Goal: Task Accomplishment & Management: Manage account settings

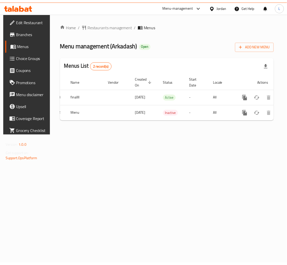
scroll to position [0, 29]
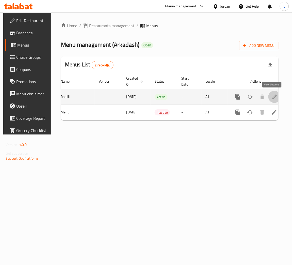
click at [273, 97] on icon "enhanced table" at bounding box center [274, 97] width 5 height 5
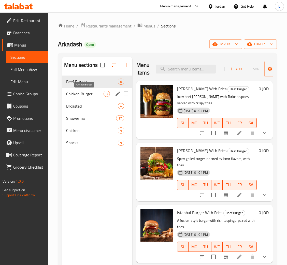
click at [80, 95] on span "Chicken Burger" at bounding box center [84, 94] width 37 height 6
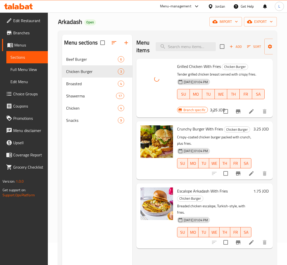
scroll to position [38, 0]
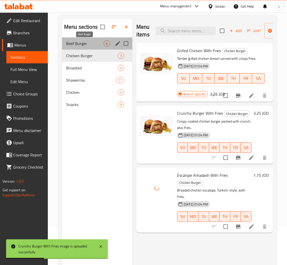
click at [89, 41] on span "Beef Burger" at bounding box center [84, 43] width 37 height 6
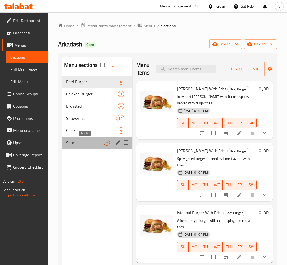
click at [85, 143] on span "Snacks" at bounding box center [84, 142] width 37 height 6
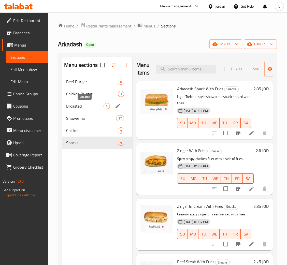
click at [86, 109] on span "Broasted" at bounding box center [84, 106] width 37 height 6
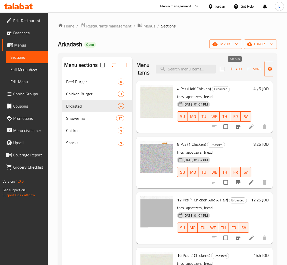
click at [234, 68] on span "Add" at bounding box center [235, 69] width 14 height 6
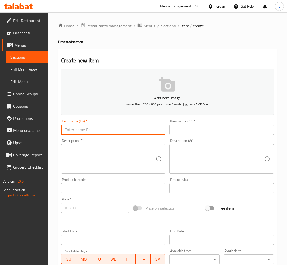
click at [120, 129] on input "text" at bounding box center [113, 130] width 104 height 10
type input "20"
click at [168, 26] on span "Sections" at bounding box center [168, 26] width 14 height 6
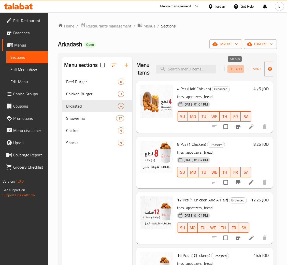
click at [233, 70] on span "Add" at bounding box center [235, 69] width 14 height 6
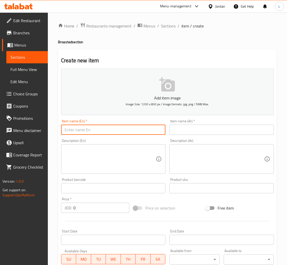
click at [117, 131] on input "text" at bounding box center [113, 130] width 104 height 10
click at [125, 128] on input "20 Pcs - (2 chickens and half)" at bounding box center [113, 130] width 104 height 10
click at [125, 129] on input "20 Pcs - (2 chickens and half)" at bounding box center [113, 130] width 104 height 10
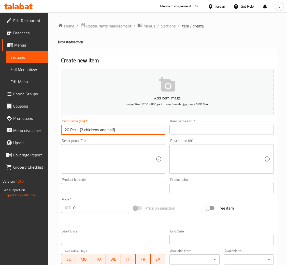
type input "20 Pcs - (2 chickens and half)"
click at [185, 135] on div "Item name (Ar)   * Item name (Ar) *" at bounding box center [221, 127] width 108 height 20
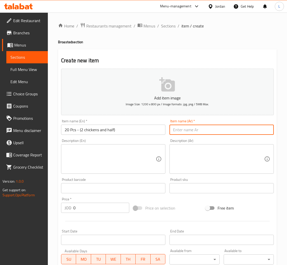
click at [186, 131] on input "text" at bounding box center [221, 130] width 104 height 10
paste input "20 قطعة - (دجاجتان ونصف)"
type input "20 قطعة - (دجاجتان ونصف)"
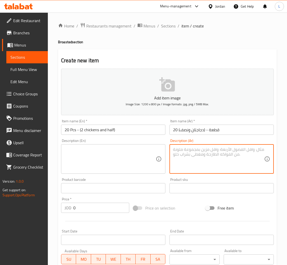
click at [194, 150] on textarea at bounding box center [218, 159] width 91 height 24
type textarea "d"
click at [115, 156] on textarea at bounding box center [110, 159] width 91 height 24
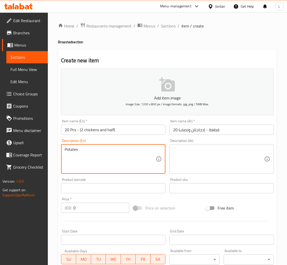
click at [67, 147] on textarea "Potates" at bounding box center [110, 159] width 91 height 24
click at [97, 149] on textarea "Potatoes - appetisers" at bounding box center [110, 159] width 91 height 24
type textarea "Potatoes - appetizers - bread"
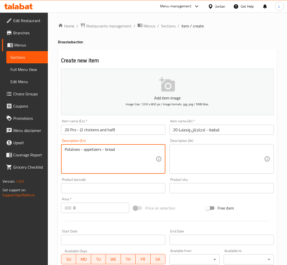
click at [81, 146] on div "Potatoes - appetizers - bread Description (En)" at bounding box center [113, 158] width 104 height 29
click at [81, 155] on textarea "Potatoes - appetizers - bread" at bounding box center [110, 159] width 91 height 24
click at [82, 151] on textarea "Potatoes - appetizers - bread" at bounding box center [110, 159] width 91 height 24
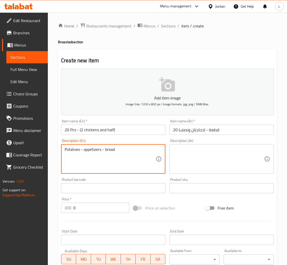
click at [206, 156] on textarea at bounding box center [218, 159] width 91 height 24
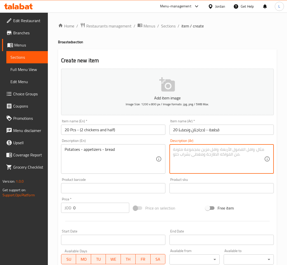
paste textarea "بطاطس - مقبلات - خبز"
type textarea "بطاطس - مقبلات - خبز"
click at [91, 209] on input "0" at bounding box center [101, 208] width 56 height 10
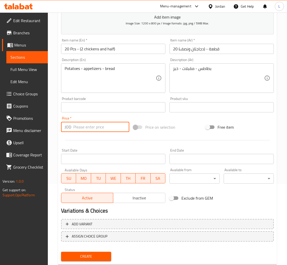
scroll to position [93, 0]
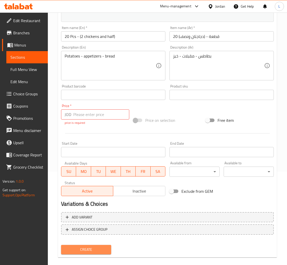
click at [93, 245] on button "Create" at bounding box center [86, 249] width 50 height 9
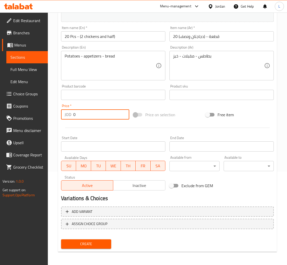
type input "0"
click at [75, 245] on span "Create" at bounding box center [86, 244] width 42 height 6
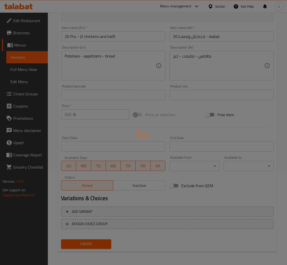
scroll to position [0, 0]
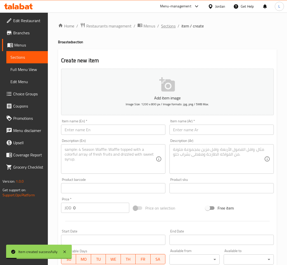
click at [165, 27] on span "Sections" at bounding box center [168, 26] width 14 height 6
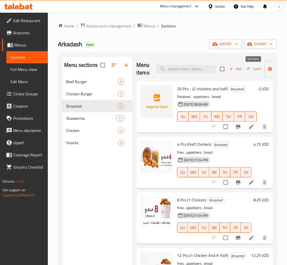
click at [253, 66] on span "Sort" at bounding box center [254, 69] width 14 height 6
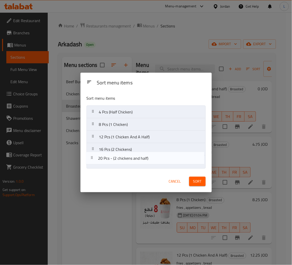
drag, startPoint x: 153, startPoint y: 111, endPoint x: 153, endPoint y: 161, distance: 50.3
click at [153, 161] on nav "20 Pcs - (2 chickens and half) 4 Pcs (Half Chicken) 8 Pcs (1 Chicken) 12 Pcs (1…" at bounding box center [146, 136] width 119 height 63
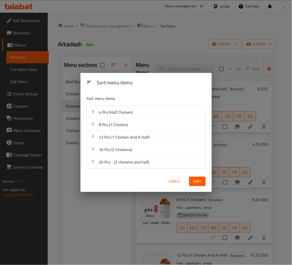
click at [199, 181] on span "Sort" at bounding box center [197, 181] width 8 height 6
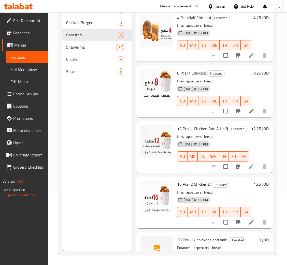
scroll to position [45, 0]
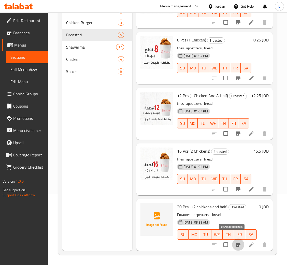
click at [235, 241] on icon "Branch-specific-item" at bounding box center [238, 244] width 6 height 6
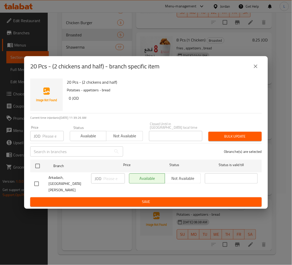
click at [48, 138] on input "number" at bounding box center [52, 136] width 21 height 10
type input "18.5"
click at [252, 72] on button "close" at bounding box center [256, 66] width 12 height 12
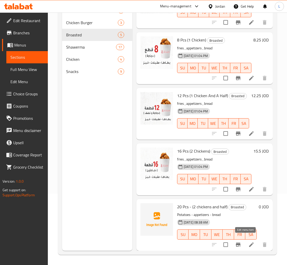
click at [248, 241] on icon at bounding box center [251, 244] width 6 height 6
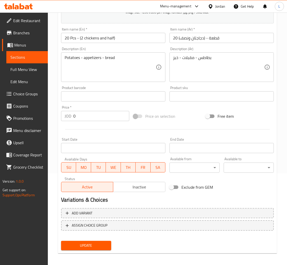
scroll to position [93, 0]
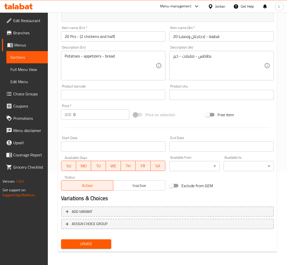
click at [143, 182] on span "Inactive" at bounding box center [139, 185] width 48 height 7
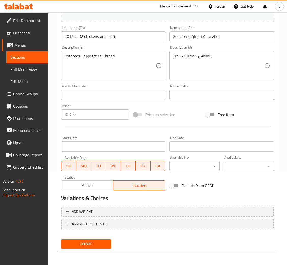
click at [85, 243] on span "Update" at bounding box center [86, 244] width 42 height 6
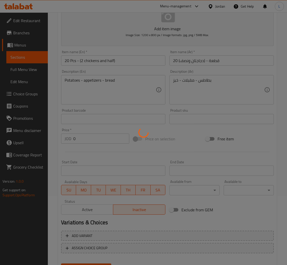
scroll to position [0, 0]
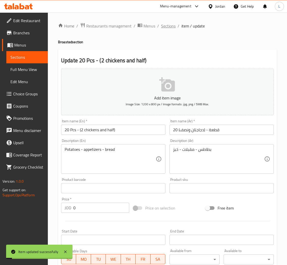
click at [167, 23] on span "Sections" at bounding box center [168, 26] width 14 height 6
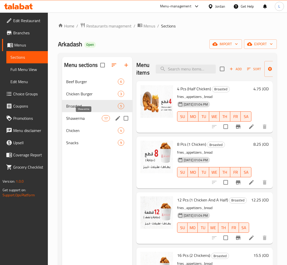
click at [83, 120] on span "Shawerma" at bounding box center [84, 118] width 36 height 6
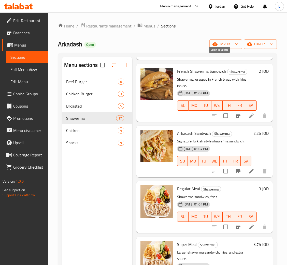
scroll to position [152, 0]
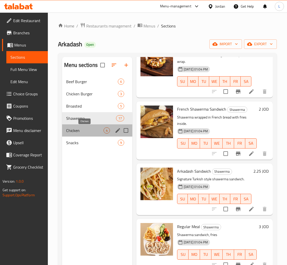
click at [86, 130] on span "Chicken" at bounding box center [84, 130] width 37 height 6
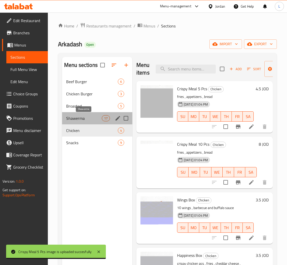
click at [87, 117] on span "Shawerma" at bounding box center [84, 118] width 36 height 6
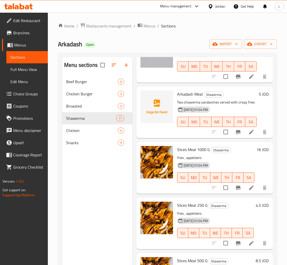
scroll to position [610, 0]
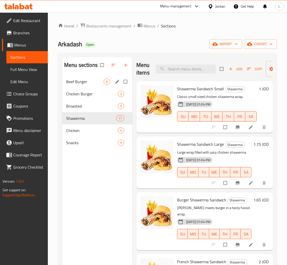
click at [77, 82] on span "Beef Burger" at bounding box center [84, 82] width 37 height 6
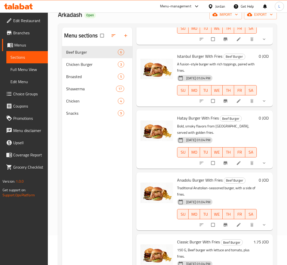
scroll to position [72, 0]
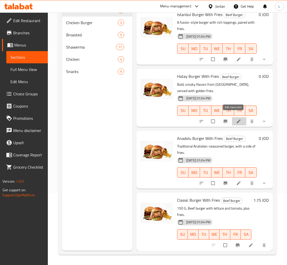
click at [236, 119] on icon at bounding box center [238, 121] width 5 height 5
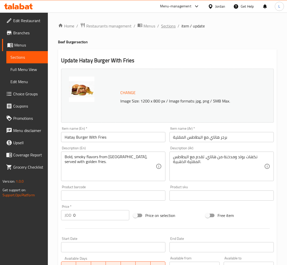
click at [167, 25] on span "Sections" at bounding box center [168, 26] width 14 height 6
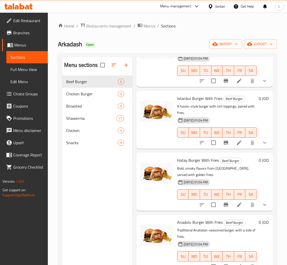
scroll to position [132, 0]
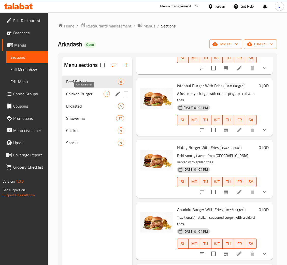
click at [88, 91] on span "Chicken Burger" at bounding box center [84, 94] width 37 height 6
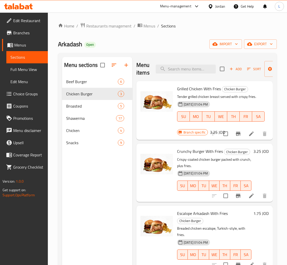
scroll to position [38, 0]
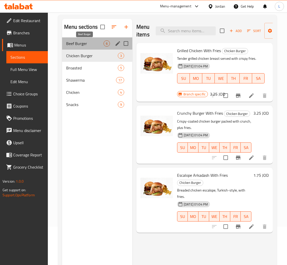
click at [90, 43] on span "Beef Burger" at bounding box center [84, 43] width 37 height 6
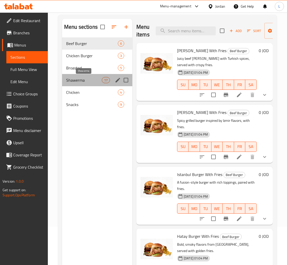
click at [86, 83] on span "Shawerma" at bounding box center [84, 80] width 36 height 6
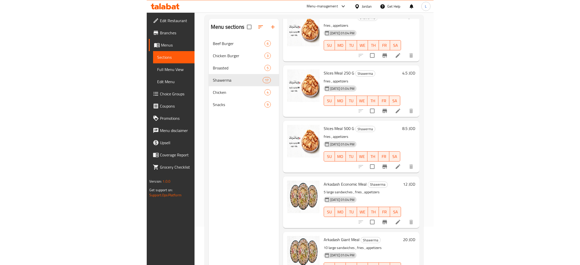
scroll to position [691, 0]
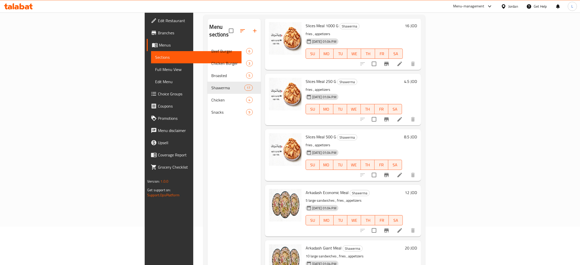
click at [28, 6] on icon at bounding box center [27, 7] width 4 height 4
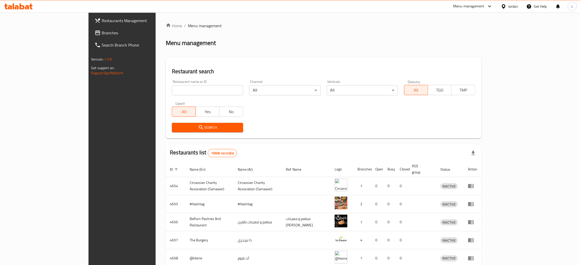
click at [102, 33] on span "Branches" at bounding box center [142, 33] width 80 height 6
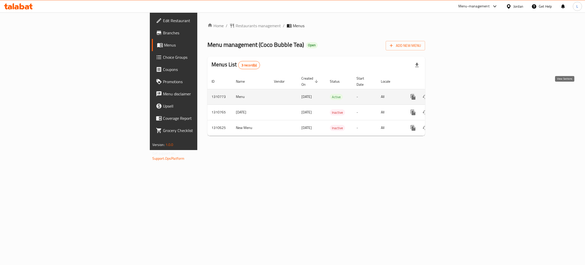
click at [453, 94] on icon "enhanced table" at bounding box center [450, 97] width 6 height 6
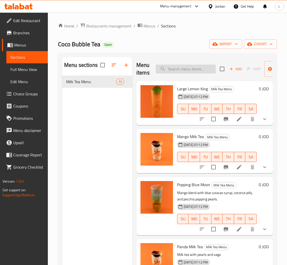
click at [180, 68] on input "search" at bounding box center [186, 69] width 60 height 9
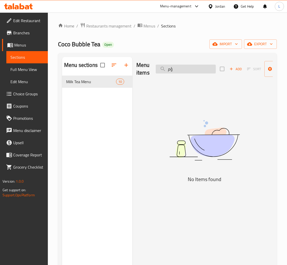
type input "ؤ"
type input "c"
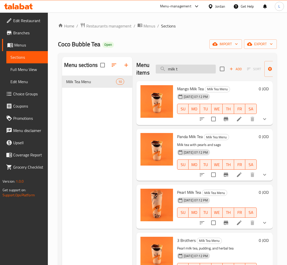
click at [180, 73] on input "milk t" at bounding box center [186, 69] width 60 height 9
paste input "Classic"
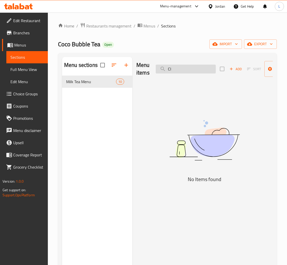
type input "C"
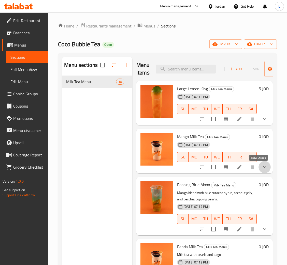
click at [261, 165] on icon "show more" at bounding box center [264, 167] width 6 height 6
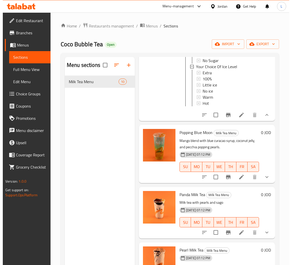
scroll to position [343, 0]
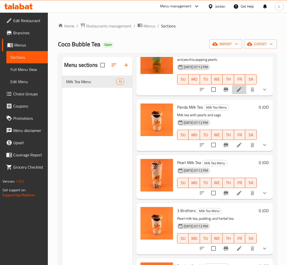
click at [237, 94] on li at bounding box center [239, 89] width 14 height 9
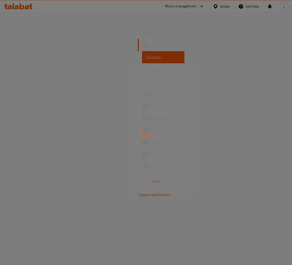
click at [21, 7] on div at bounding box center [146, 132] width 292 height 265
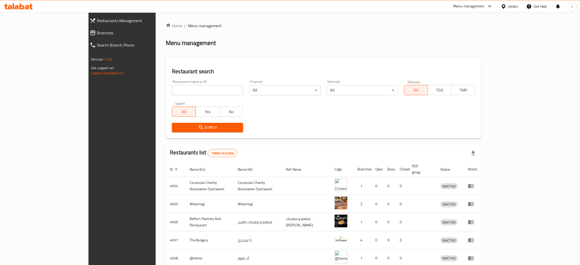
click at [88, 30] on div "Restaurants Management Branches Search Branch Phone Version: 1.0.0 Get support …" at bounding box center [289, 198] width 403 height 372
click at [97, 30] on span "Branches" at bounding box center [139, 33] width 84 height 6
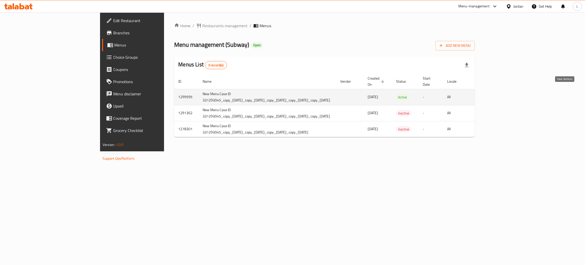
click at [519, 94] on icon "enhanced table" at bounding box center [516, 97] width 6 height 6
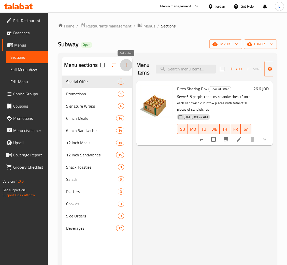
click at [126, 68] on icon "button" at bounding box center [126, 65] width 6 height 6
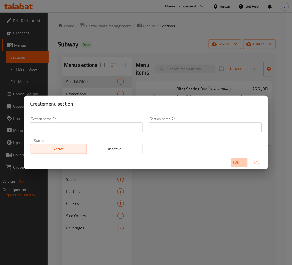
click at [237, 163] on span "Cancel" at bounding box center [240, 162] width 12 height 6
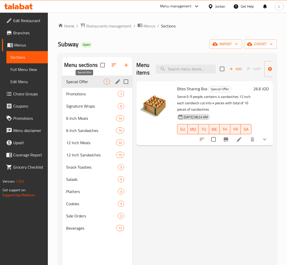
click at [85, 84] on span "Special Offer" at bounding box center [84, 82] width 37 height 6
click at [234, 70] on span "Add" at bounding box center [235, 69] width 14 height 6
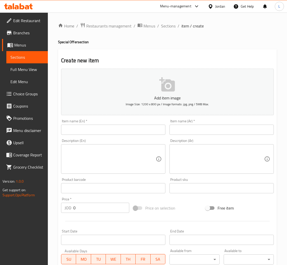
click at [210, 130] on input "text" at bounding box center [221, 130] width 104 height 10
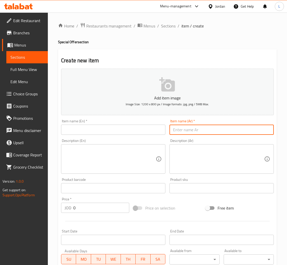
paste input "عرض النكهات البارده"
type input "عرض النكهات البارده"
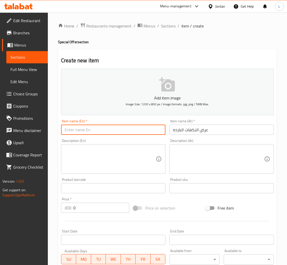
click at [122, 131] on input "text" at bounding box center [113, 130] width 104 height 10
paste input "Cold Sub Offer"
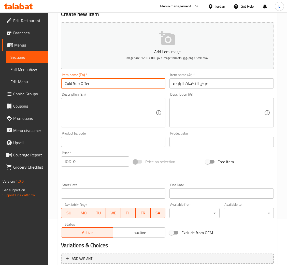
scroll to position [93, 0]
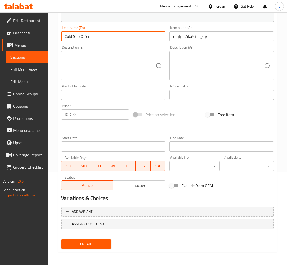
type input "Cold Sub Offer"
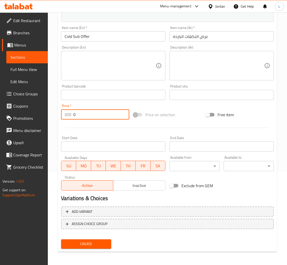
click at [88, 113] on input "0" at bounding box center [101, 114] width 56 height 10
type input "5.2"
drag, startPoint x: 91, startPoint y: 67, endPoint x: 102, endPoint y: 67, distance: 11.2
click at [91, 67] on textarea at bounding box center [110, 66] width 91 height 24
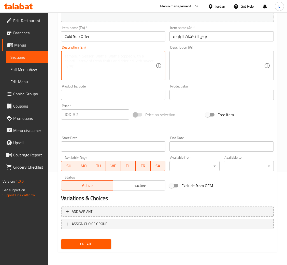
paste textarea "12ich + 1 drink + 1 side order"
type textarea "12ich + 1 drink + 1 side order"
click at [206, 69] on textarea at bounding box center [218, 66] width 91 height 24
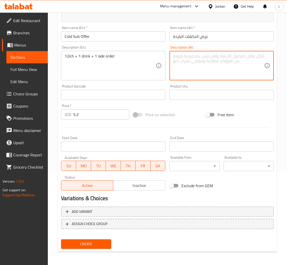
paste textarea "12 بوصة + مشروب واحد + طبق جانبي واحد"
type textarea "12 بوصة + مشروب واحد + طبق جانبي واحد"
click at [87, 241] on span "Create" at bounding box center [86, 244] width 42 height 6
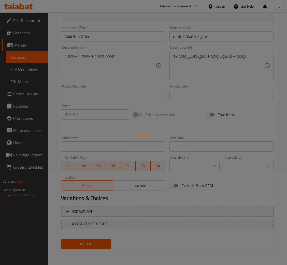
scroll to position [0, 0]
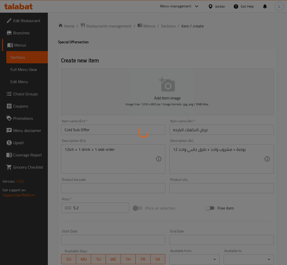
type input "0"
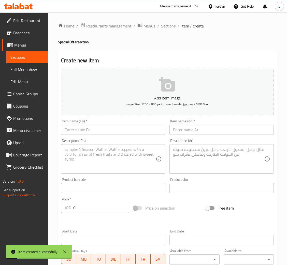
drag, startPoint x: 166, startPoint y: 24, endPoint x: 182, endPoint y: 34, distance: 19.1
click at [166, 24] on span "Sections" at bounding box center [168, 26] width 14 height 6
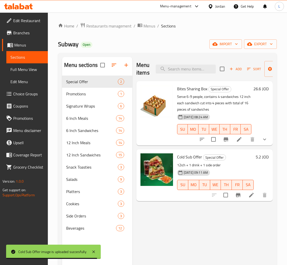
click at [255, 197] on li at bounding box center [251, 194] width 14 height 9
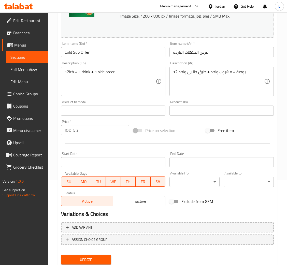
scroll to position [101, 0]
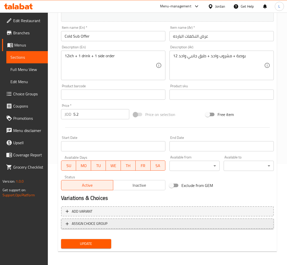
click at [124, 222] on span "ASSIGN CHOICE GROUP" at bounding box center [167, 223] width 203 height 6
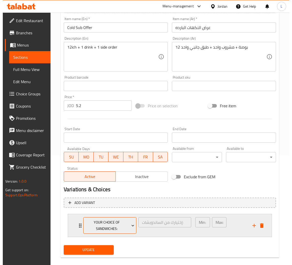
scroll to position [116, 0]
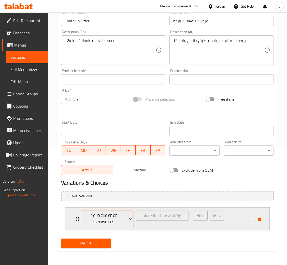
click at [97, 224] on span "Your Choice of Sandwiches:" at bounding box center [106, 218] width 49 height 13
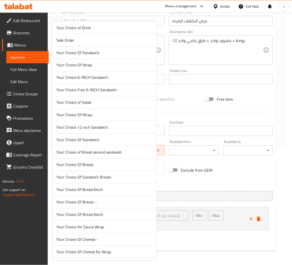
scroll to position [152, 0]
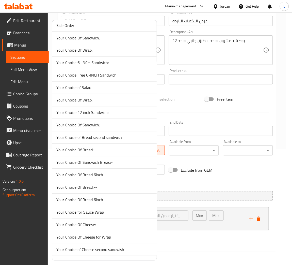
click at [99, 153] on span "Your Choice Of Bread:" at bounding box center [104, 150] width 96 height 6
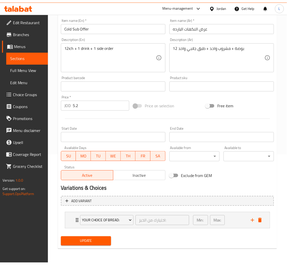
scroll to position [110, 0]
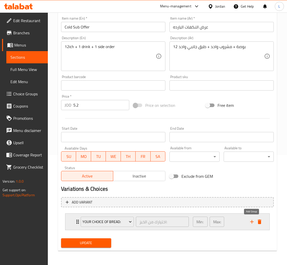
click at [251, 223] on icon "add" at bounding box center [251, 222] width 6 height 6
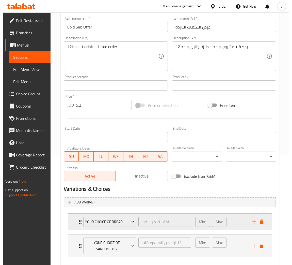
scroll to position [116, 0]
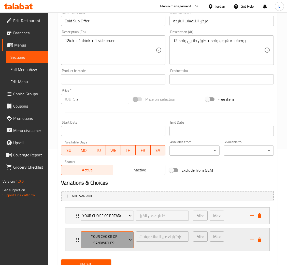
click at [105, 240] on span "Your Choice of Sandwiches:" at bounding box center [106, 239] width 49 height 13
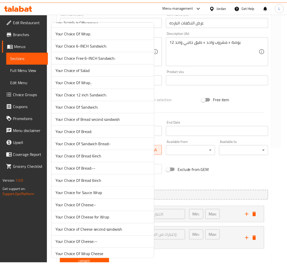
scroll to position [190, 0]
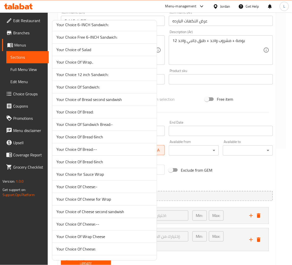
click at [113, 188] on span "Your Choice Of Cheese:-" at bounding box center [104, 187] width 96 height 6
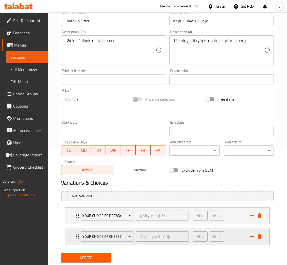
click at [251, 237] on icon "add" at bounding box center [251, 236] width 6 height 6
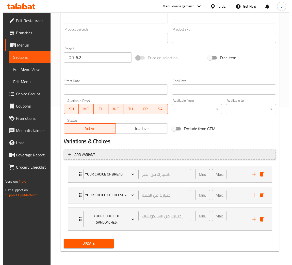
scroll to position [158, 0]
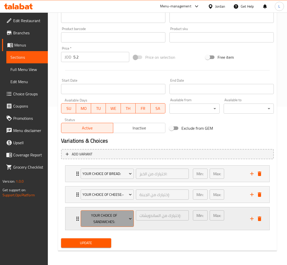
click at [111, 221] on span "Your Choice of Sandwiches:" at bounding box center [106, 218] width 49 height 13
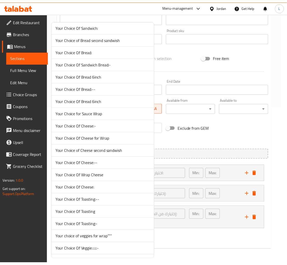
scroll to position [267, 0]
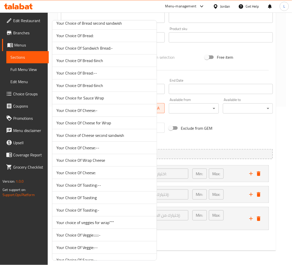
click at [118, 182] on li "Your Choice Of Toasting:--" at bounding box center [104, 185] width 104 height 12
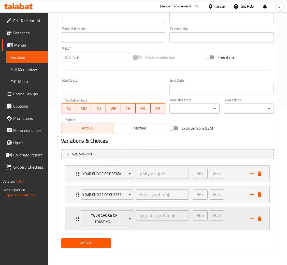
click at [251, 217] on icon "add" at bounding box center [251, 218] width 6 height 6
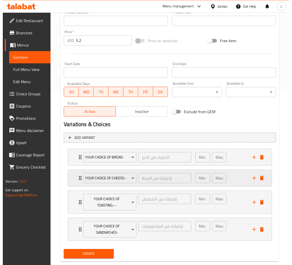
scroll to position [185, 0]
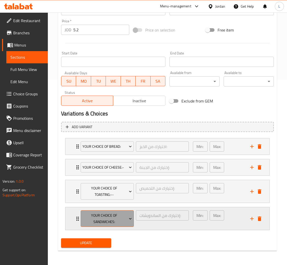
click at [94, 218] on span "Your Choice of Sandwiches:" at bounding box center [106, 218] width 49 height 13
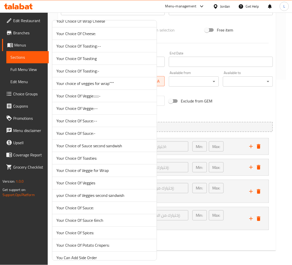
scroll to position [419, 0]
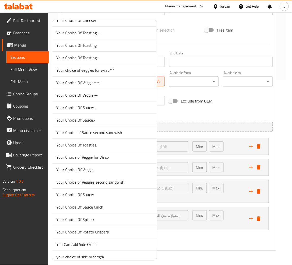
click at [105, 170] on span "Your Choice Of Veggies" at bounding box center [104, 170] width 96 height 6
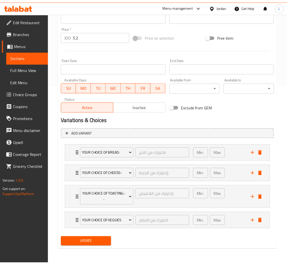
scroll to position [179, 0]
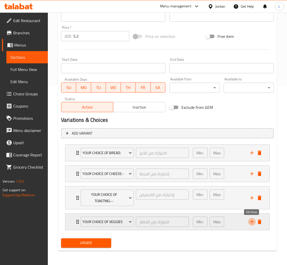
click at [251, 224] on icon "add" at bounding box center [251, 222] width 6 height 6
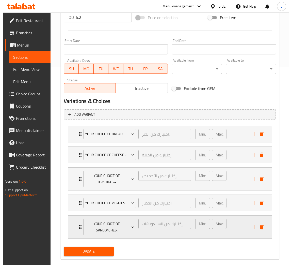
scroll to position [207, 0]
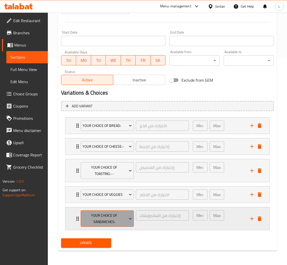
click at [106, 217] on span "Your Choice of Sandwiches:" at bounding box center [106, 218] width 49 height 13
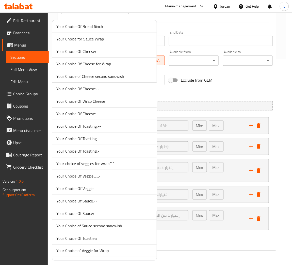
scroll to position [343, 0]
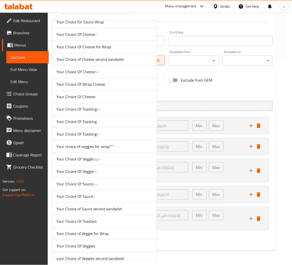
click at [117, 182] on span "Your Choice Of Sauce:--" at bounding box center [104, 184] width 96 height 6
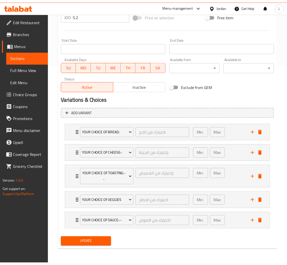
scroll to position [200, 0]
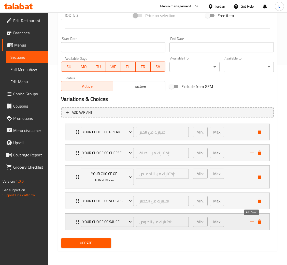
click at [254, 221] on icon "add" at bounding box center [251, 222] width 6 height 6
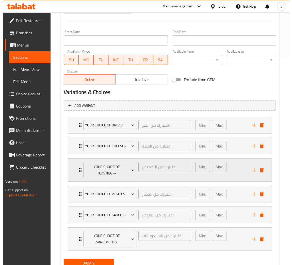
scroll to position [227, 0]
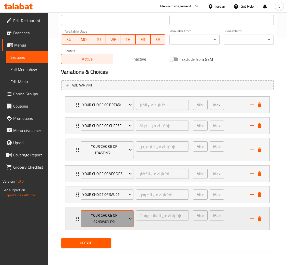
click at [115, 220] on span "Your Choice of Sandwiches:" at bounding box center [106, 218] width 49 height 13
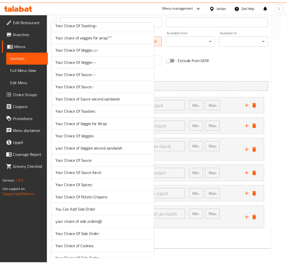
scroll to position [495, 0]
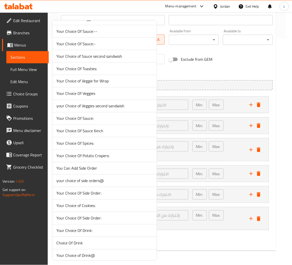
click at [120, 181] on span "your choice of side orders@" at bounding box center [104, 181] width 96 height 6
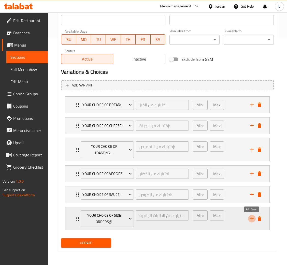
click at [250, 219] on icon "add" at bounding box center [251, 218] width 6 height 6
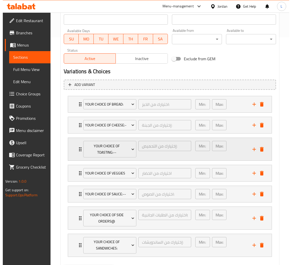
scroll to position [255, 0]
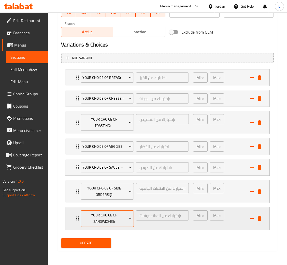
click at [117, 219] on span "Your Choice of Sandwiches:" at bounding box center [106, 218] width 49 height 13
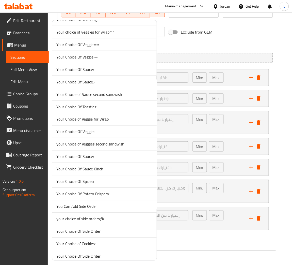
scroll to position [534, 0]
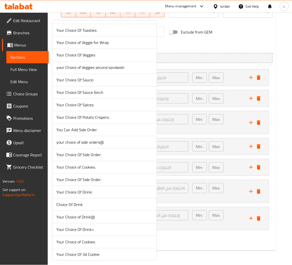
click at [101, 192] on span "Your Choice Of Drink:" at bounding box center [104, 192] width 96 height 6
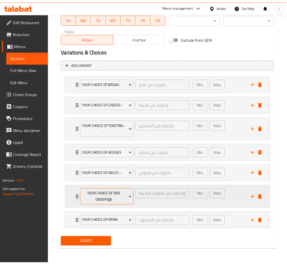
scroll to position [248, 0]
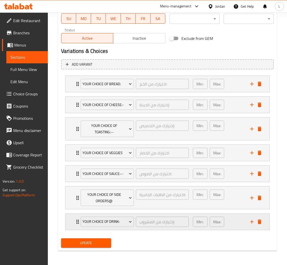
click at [67, 222] on div "Your Choice Of Drink: إختيارك من المشروب: ​ Min: 1 ​ Max: 1 ​" at bounding box center [167, 221] width 204 height 16
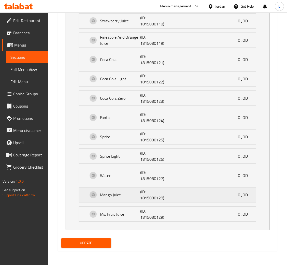
scroll to position [531, 0]
click at [98, 241] on span "Update" at bounding box center [86, 243] width 42 height 6
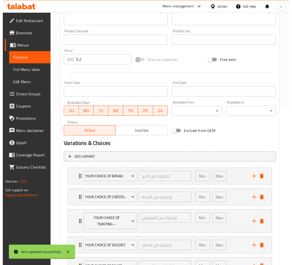
scroll to position [0, 0]
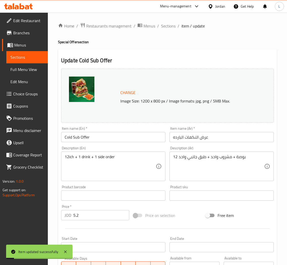
click at [29, 94] on span "Choice Groups" at bounding box center [28, 94] width 30 height 6
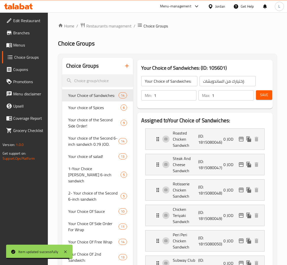
click at [126, 68] on icon "button" at bounding box center [127, 66] width 4 height 4
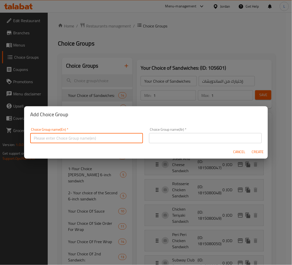
drag, startPoint x: 115, startPoint y: 139, endPoint x: 131, endPoint y: 135, distance: 16.3
click at [115, 139] on input "text" at bounding box center [86, 138] width 113 height 10
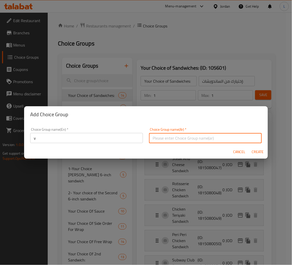
click at [187, 135] on input "text" at bounding box center [205, 138] width 113 height 10
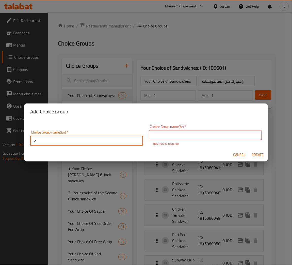
click at [101, 141] on input "v" at bounding box center [86, 141] width 113 height 10
click at [101, 142] on input "v" at bounding box center [86, 141] width 113 height 10
paste input "Your Choice 12-inch sandwich"
type input "Your Choice 12-inch sandwich"
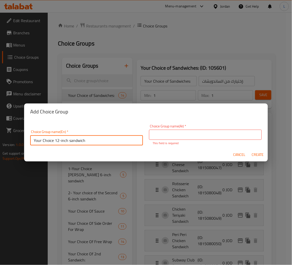
drag, startPoint x: 227, startPoint y: 139, endPoint x: 231, endPoint y: 139, distance: 3.4
click at [227, 139] on input "text" at bounding box center [205, 135] width 113 height 10
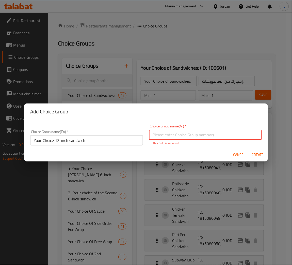
paste input "ساندويتش 12 بوصة من اختيارك"
type input "ساندويتش 12 بوصة من اختيارك"
click at [260, 156] on button "Create" at bounding box center [258, 154] width 16 height 9
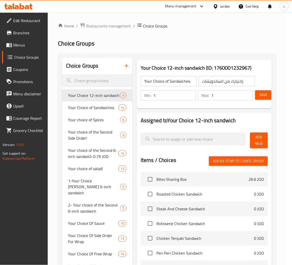
type input "Your Choice 12-inch sandwich"
type input "ساندويتش 12 بوصة من اختيارك"
type input "0"
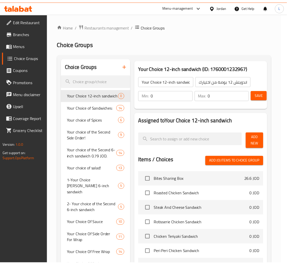
scroll to position [0, 0]
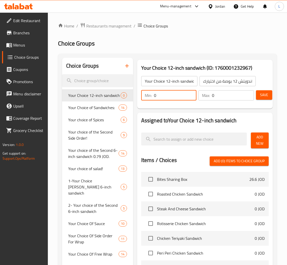
click at [176, 96] on input "0" at bounding box center [175, 95] width 43 height 10
type input "1"
click at [237, 93] on input "0" at bounding box center [233, 95] width 42 height 10
type input "1"
click at [263, 141] on span "Add New" at bounding box center [260, 140] width 10 height 13
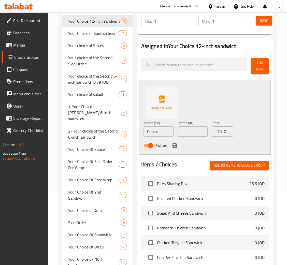
scroll to position [76, 0]
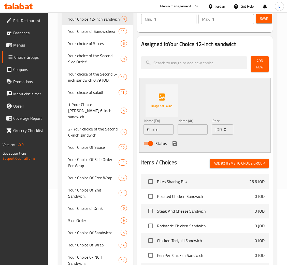
click at [166, 132] on input "Choice" at bounding box center [158, 129] width 30 height 10
paste input "Italian BMT 12Inch"
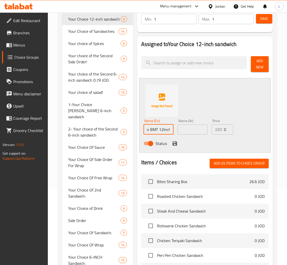
type input "Italian BMT 12Inch"
click at [196, 130] on input "text" at bounding box center [192, 129] width 30 height 10
paste input "BMT إيطالي 12 بوصة"
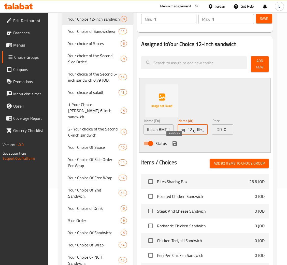
type input "BMT إيطالي 12 بوصة"
click at [175, 144] on icon "save" at bounding box center [174, 143] width 5 height 5
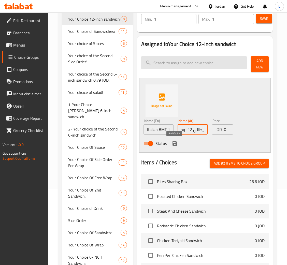
scroll to position [0, 0]
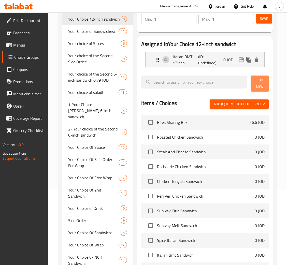
click at [255, 88] on span "Add New" at bounding box center [260, 83] width 10 height 13
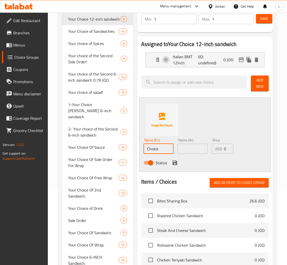
click at [167, 149] on input "Choice" at bounding box center [158, 149] width 30 height 10
paste input "Spicy Italian 12Inch"
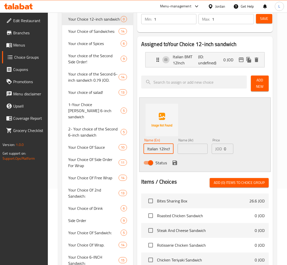
type input "Spicy Italian 12Inch"
click at [194, 150] on input "text" at bounding box center [192, 149] width 30 height 10
paste input "إيطالي حار 12 بوصة"
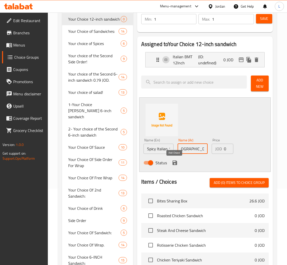
type input "إيطالي حار 12 بوصة"
click at [176, 160] on icon "save" at bounding box center [175, 163] width 6 height 6
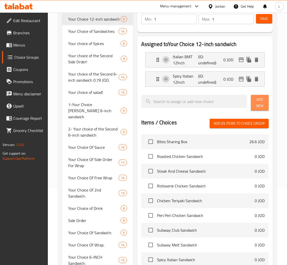
click at [252, 105] on button "Add New" at bounding box center [260, 103] width 18 height 16
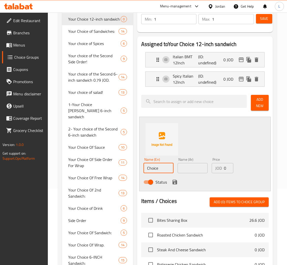
click at [161, 171] on input "Choice" at bounding box center [158, 168] width 30 height 10
paste input "lub 12 Inch"
type input "Club 12 Inch"
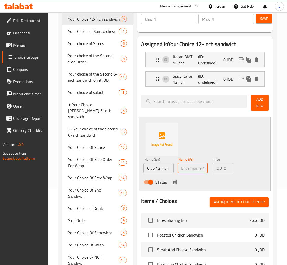
drag, startPoint x: 200, startPoint y: 167, endPoint x: 213, endPoint y: 154, distance: 18.3
click at [200, 167] on input "text" at bounding box center [192, 168] width 30 height 10
type input "كلوب 12 انش"
click at [175, 180] on icon "save" at bounding box center [175, 182] width 6 height 6
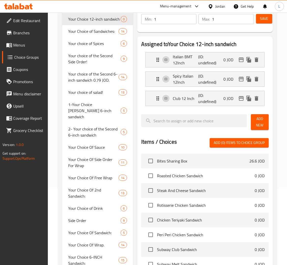
click at [260, 126] on span "Add New" at bounding box center [260, 122] width 10 height 13
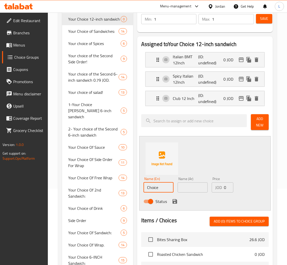
click at [147, 190] on input "Choice" at bounding box center [158, 187] width 30 height 10
paste input "12inch Tuna"
type input "12inch Tuna"
drag, startPoint x: 195, startPoint y: 184, endPoint x: 197, endPoint y: 187, distance: 3.8
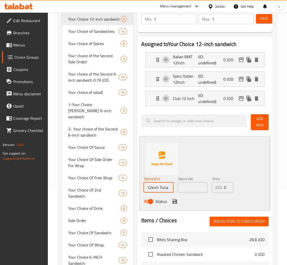
click at [195, 184] on input "text" at bounding box center [192, 187] width 30 height 10
paste input "سمكة تونة 12 بوصة"
click at [197, 189] on input "سمكة تونة 12 بوصة" at bounding box center [192, 187] width 30 height 10
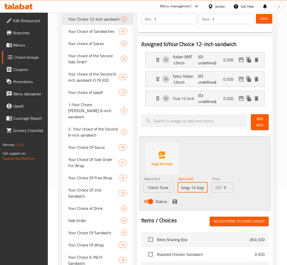
scroll to position [0, 0]
type input "تونة 12 بوصة"
click at [174, 201] on icon "save" at bounding box center [174, 201] width 5 height 5
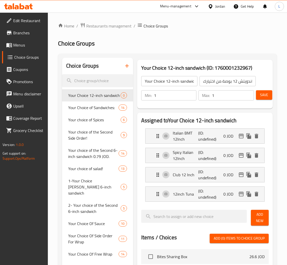
click at [263, 92] on span "Save" at bounding box center [264, 95] width 8 height 6
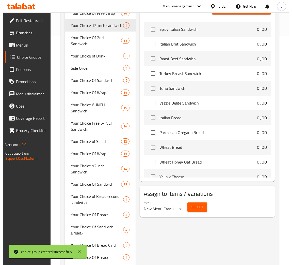
scroll to position [152, 0]
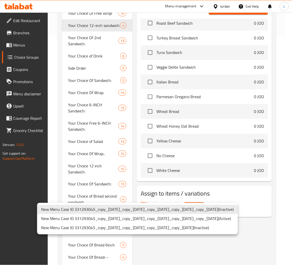
click at [195, 219] on li "New Menu Case ID 331293045_copy_06/01/2025_copy_13/01/2025_copy_30/01/2025_copy…" at bounding box center [137, 218] width 201 height 9
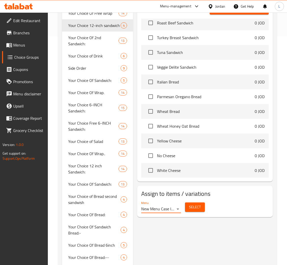
click at [198, 211] on button "Select" at bounding box center [195, 206] width 20 height 9
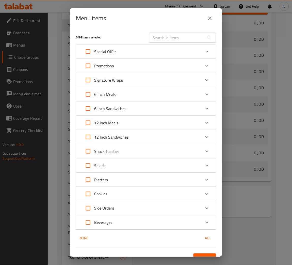
click at [144, 49] on div "Special Offer" at bounding box center [141, 51] width 119 height 12
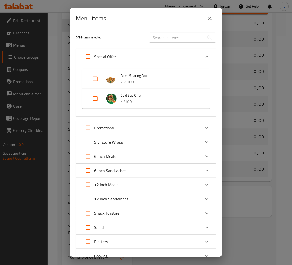
click at [94, 99] on input "Expand" at bounding box center [95, 98] width 12 height 12
checkbox input "true"
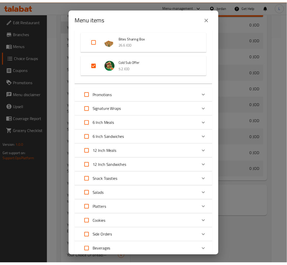
scroll to position [74, 0]
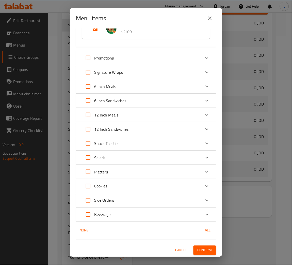
click at [198, 251] on span "Confirm" at bounding box center [205, 250] width 14 height 6
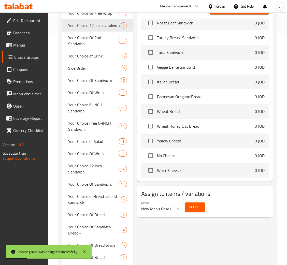
drag, startPoint x: 31, startPoint y: 43, endPoint x: 38, endPoint y: 47, distance: 7.8
click at [31, 43] on span "Menus" at bounding box center [28, 45] width 30 height 6
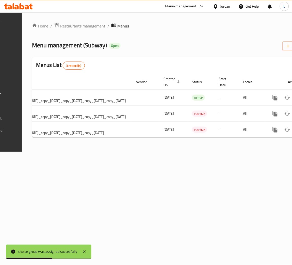
scroll to position [0, 170]
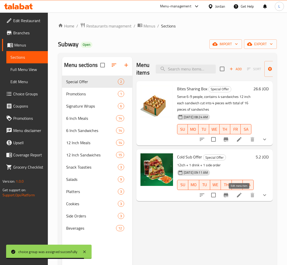
click at [237, 193] on icon at bounding box center [239, 195] width 6 height 6
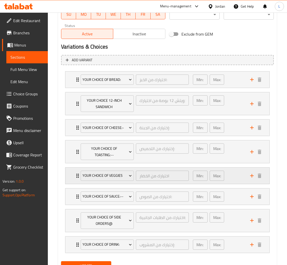
scroll to position [276, 0]
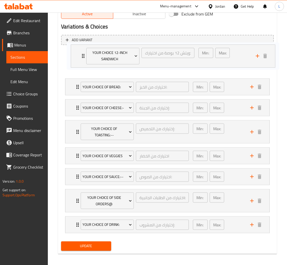
drag, startPoint x: 68, startPoint y: 76, endPoint x: 75, endPoint y: 51, distance: 25.9
click at [75, 51] on div "Your Choice Of Bread: اختيارك من الخبز: ​ Min: 1 ​ Max: 1 ​ Italian Bread (ID: …" at bounding box center [167, 142] width 212 height 186
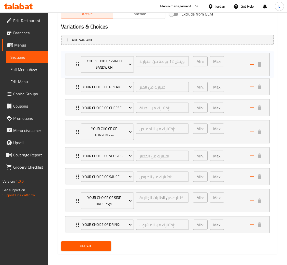
scroll to position [270, 0]
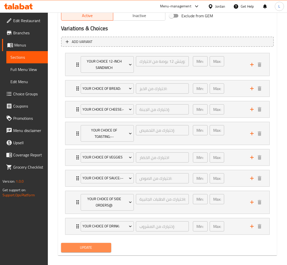
drag, startPoint x: 105, startPoint y: 244, endPoint x: 286, endPoint y: 231, distance: 180.6
click at [105, 244] on button "Update" at bounding box center [86, 247] width 50 height 9
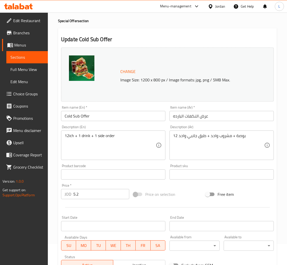
scroll to position [0, 0]
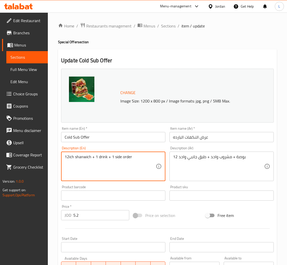
click at [134, 155] on textarea "12ich shanwich + 1 drink + 1 side order" at bounding box center [110, 166] width 91 height 24
type textarea "12ich shanwich + 1 drink + 1 side order"
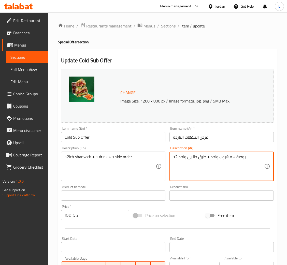
click at [209, 156] on textarea "12 بوصة + مشروب واحد + طبق جانبي واحد" at bounding box center [218, 166] width 91 height 24
paste textarea "قطعة ساندويتش"
paste textarea "12 قطعة ساندويتش + مشروب واحد + طبق جانبي واحد"
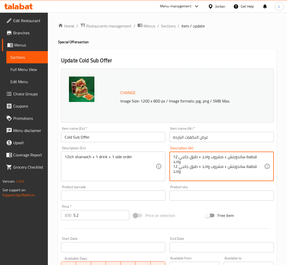
click at [209, 156] on textarea "12 قطعة ساندويتش + مشروب واحد + طبق جانبي واحد 12 قطعة ساندويتش + مشروب واحد + …" at bounding box center [218, 166] width 91 height 24
click at [202, 155] on textarea "12 قطعة ساندويتش + مشروب واحد + طبق جانبي واحد" at bounding box center [218, 166] width 91 height 24
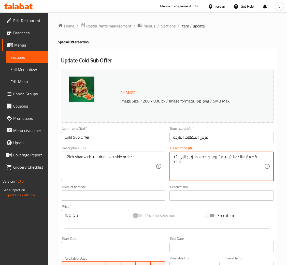
click at [202, 155] on textarea "12 قطعة ساندويتش + مشروب واحد + طبق جانبي واحد" at bounding box center [218, 166] width 91 height 24
paste textarea
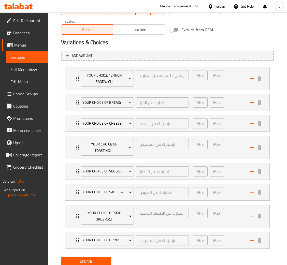
scroll to position [276, 0]
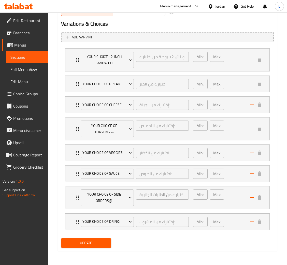
type textarea "12 قطعة ساندويتش + مشروب واحد + طبق جانبي واحد"
click at [101, 245] on span "Update" at bounding box center [86, 243] width 42 height 6
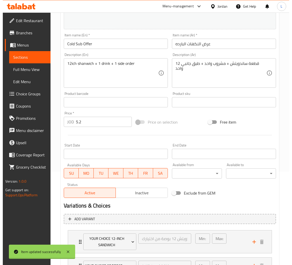
scroll to position [0, 0]
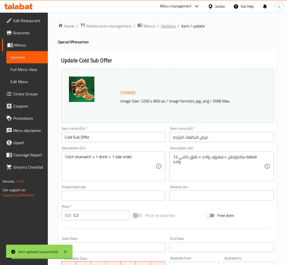
click at [166, 27] on span "Sections" at bounding box center [168, 26] width 14 height 6
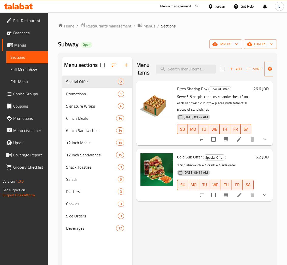
click at [23, 44] on span "Menus" at bounding box center [28, 45] width 29 height 6
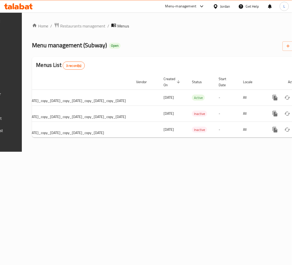
scroll to position [0, 170]
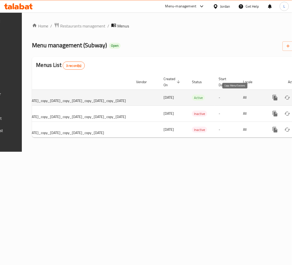
click at [273, 99] on icon "more" at bounding box center [275, 98] width 5 height 6
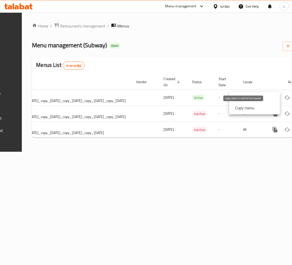
click at [243, 106] on strong "Copy menu" at bounding box center [245, 108] width 19 height 6
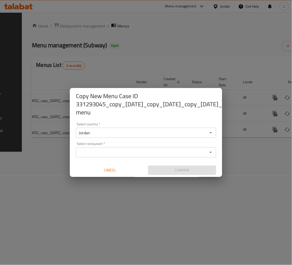
click at [154, 150] on input "Select restaurant   *" at bounding box center [141, 152] width 129 height 7
type input "sub"
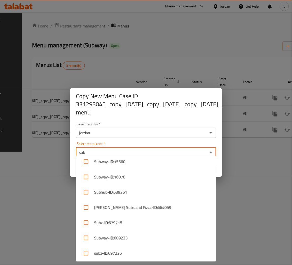
scroll to position [172, 0]
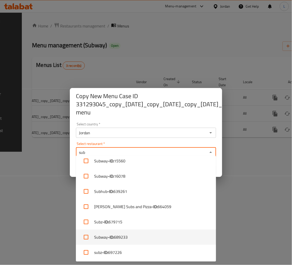
click at [84, 236] on input "checkbox" at bounding box center [86, 237] width 12 height 12
checkbox input "true"
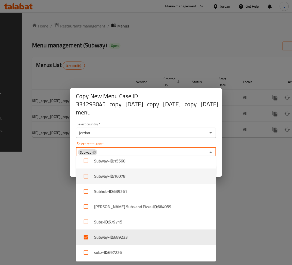
click at [86, 175] on input "checkbox" at bounding box center [86, 176] width 12 height 12
checkbox input "true"
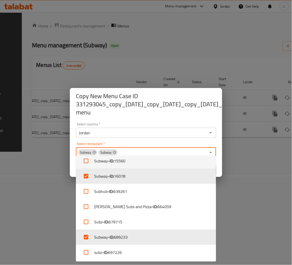
click at [88, 160] on input "checkbox" at bounding box center [86, 161] width 12 height 12
checkbox input "true"
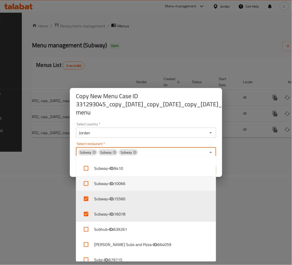
click at [86, 183] on input "checkbox" at bounding box center [86, 183] width 12 height 12
checkbox input "true"
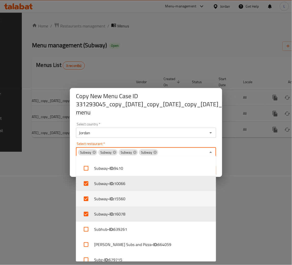
scroll to position [156, 0]
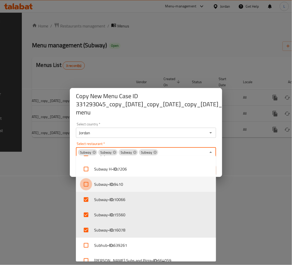
click at [86, 185] on input "checkbox" at bounding box center [86, 184] width 12 height 12
checkbox input "true"
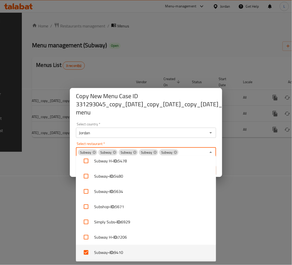
scroll to position [42, 0]
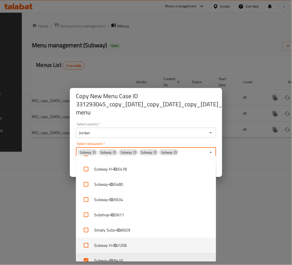
click at [85, 242] on input "checkbox" at bounding box center [86, 245] width 12 height 12
checkbox input "true"
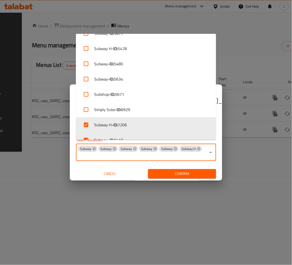
scroll to position [4, 0]
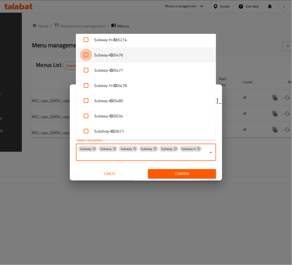
click at [83, 54] on input "checkbox" at bounding box center [86, 55] width 12 height 12
checkbox input "true"
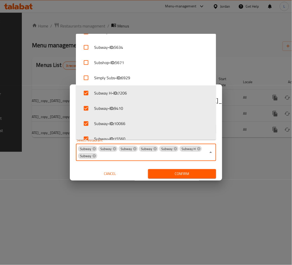
scroll to position [0, 0]
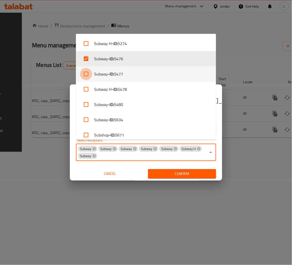
click at [87, 74] on input "checkbox" at bounding box center [86, 74] width 12 height 12
checkbox input "true"
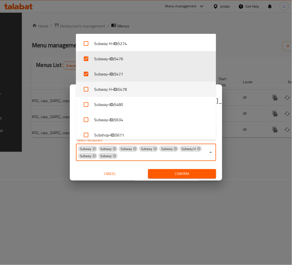
scroll to position [38, 0]
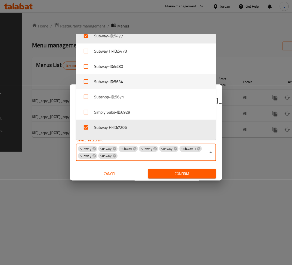
click at [81, 80] on input "checkbox" at bounding box center [86, 81] width 12 height 12
checkbox input "true"
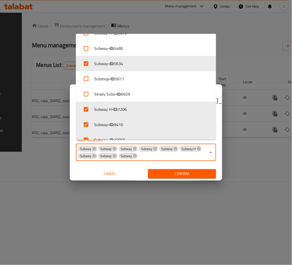
scroll to position [42, 0]
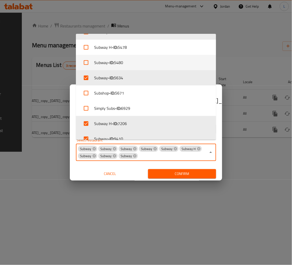
click at [86, 62] on input "checkbox" at bounding box center [86, 62] width 12 height 12
checkbox input "true"
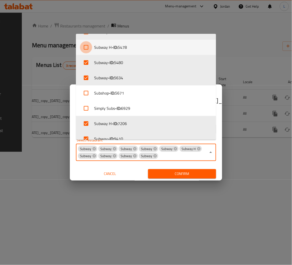
click at [83, 45] on input "checkbox" at bounding box center [86, 47] width 12 height 12
checkbox input "true"
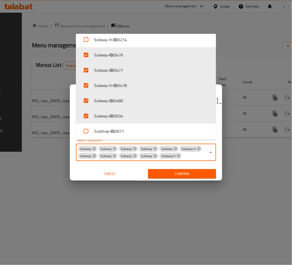
scroll to position [0, 0]
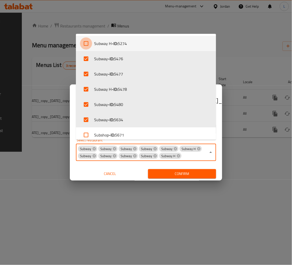
click at [89, 45] on input "checkbox" at bounding box center [86, 43] width 12 height 12
checkbox input "true"
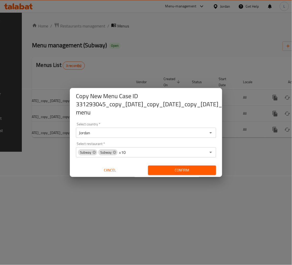
click at [196, 176] on div "Copy New Menu Case ID 331293045_copy_06/01/2025_copy_13/01/2025_copy_30/01/2025…" at bounding box center [146, 132] width 152 height 89
click at [194, 167] on span "Confirm" at bounding box center [182, 170] width 60 height 6
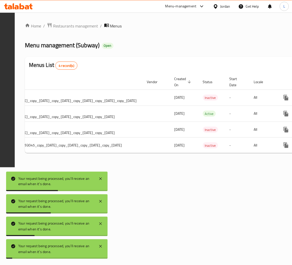
drag, startPoint x: 19, startPoint y: 7, endPoint x: 208, endPoint y: 42, distance: 191.9
click at [208, 42] on div "Menu management ( Subway ) Open Add New Menu" at bounding box center [179, 44] width 308 height 11
click at [21, 10] on div at bounding box center [18, 6] width 37 height 10
click at [22, 7] on icon at bounding box center [18, 6] width 29 height 6
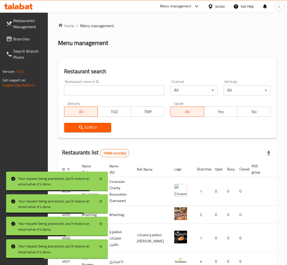
click at [120, 88] on input "search" at bounding box center [114, 90] width 100 height 10
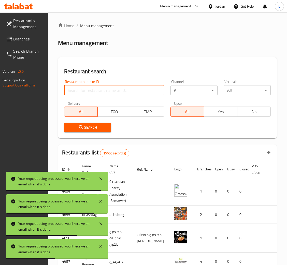
type input "subway"
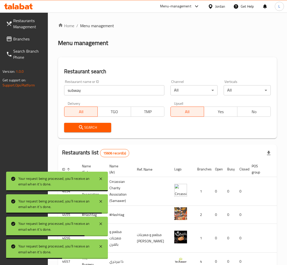
click at [100, 128] on span "Search" at bounding box center [87, 127] width 39 height 6
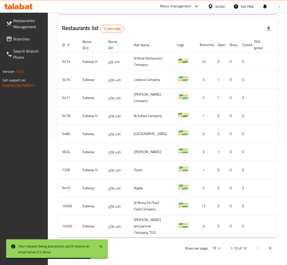
scroll to position [0, 27]
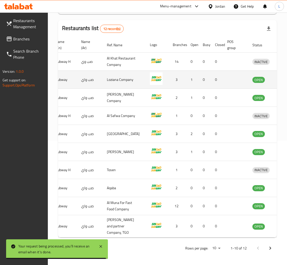
click at [280, 78] on icon "enhanced table" at bounding box center [283, 80] width 6 height 4
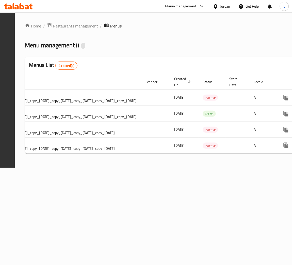
scroll to position [0, 200]
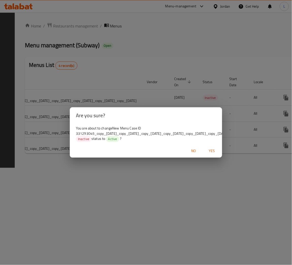
click at [214, 154] on span "Yes" at bounding box center [212, 151] width 12 height 6
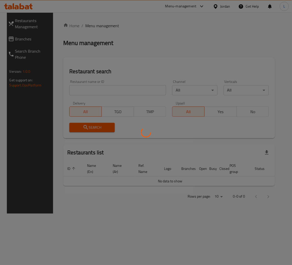
click at [125, 90] on div at bounding box center [146, 132] width 292 height 265
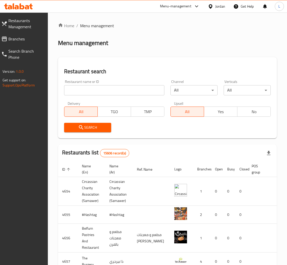
click at [132, 89] on input "search" at bounding box center [114, 90] width 100 height 10
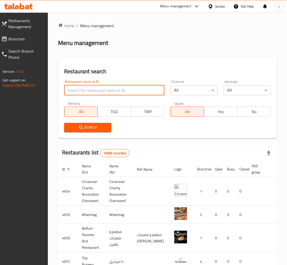
type input "subway"
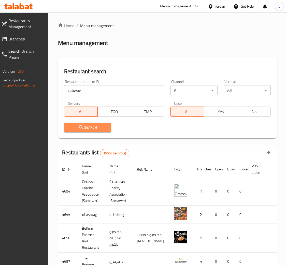
click at [97, 129] on span "Search" at bounding box center [87, 127] width 39 height 6
click at [97, 129] on div at bounding box center [143, 132] width 287 height 265
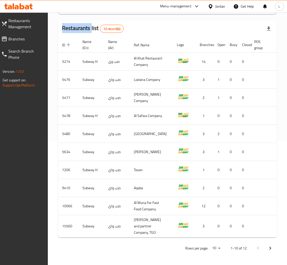
scroll to position [0, 27]
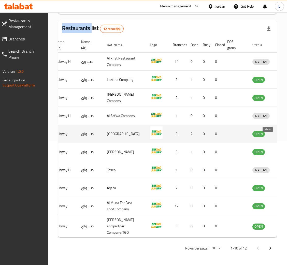
click at [279, 131] on icon "enhanced table" at bounding box center [282, 134] width 6 height 6
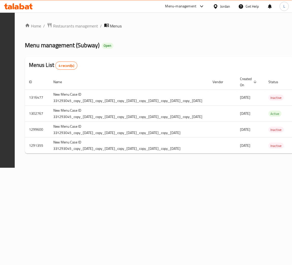
scroll to position [0, 200]
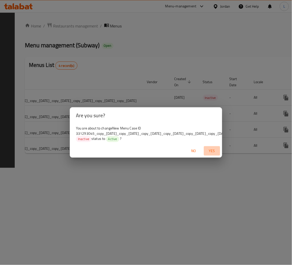
click at [210, 152] on span "Yes" at bounding box center [212, 151] width 12 height 6
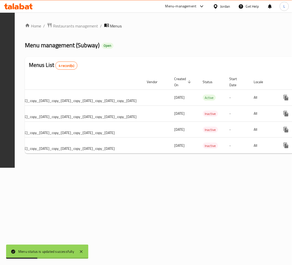
drag, startPoint x: 26, startPoint y: 6, endPoint x: 22, endPoint y: 7, distance: 4.1
click at [22, 7] on icon at bounding box center [18, 6] width 29 height 6
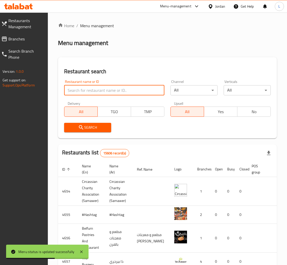
click at [135, 93] on input "search" at bounding box center [114, 90] width 100 height 10
type input "subway"
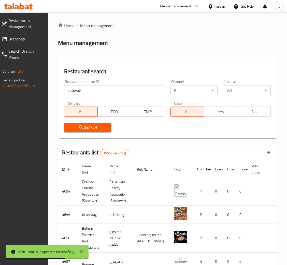
click at [101, 124] on span "Search" at bounding box center [87, 127] width 39 height 6
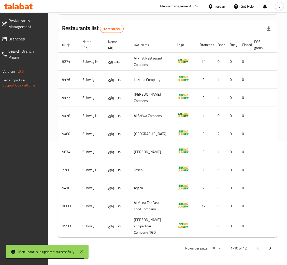
scroll to position [0, 27]
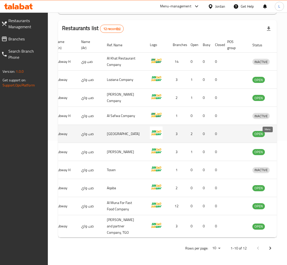
click at [279, 131] on icon "enhanced table" at bounding box center [282, 134] width 6 height 6
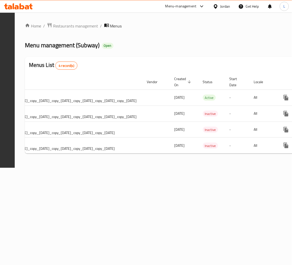
scroll to position [0, 200]
click at [28, 6] on icon at bounding box center [27, 7] width 4 height 4
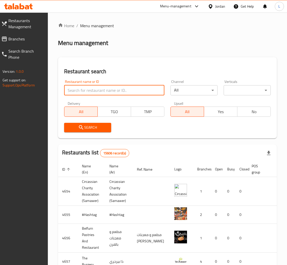
click at [131, 91] on input "search" at bounding box center [114, 90] width 100 height 10
click at [122, 90] on input "starbucks" at bounding box center [114, 90] width 100 height 10
type input "subway"
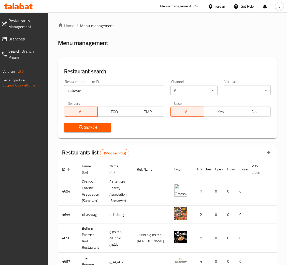
click at [101, 126] on span "Search" at bounding box center [87, 127] width 39 height 6
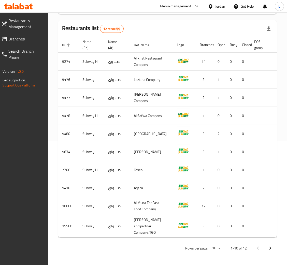
scroll to position [0, 27]
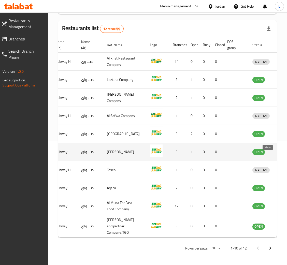
click at [279, 149] on icon "enhanced table" at bounding box center [282, 152] width 6 height 6
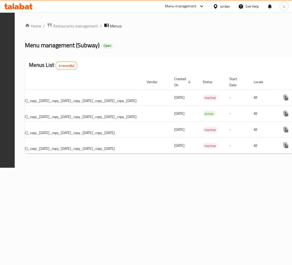
scroll to position [0, 200]
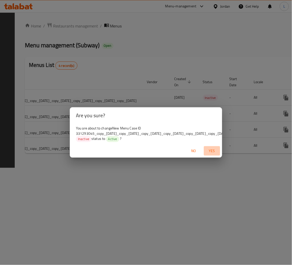
click at [212, 152] on span "Yes" at bounding box center [212, 151] width 12 height 6
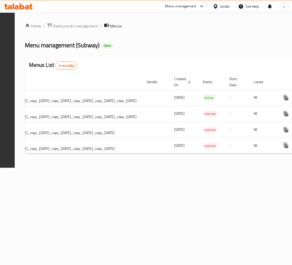
click at [18, 7] on icon at bounding box center [16, 7] width 4 height 4
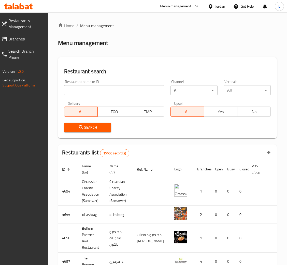
click at [109, 88] on input "search" at bounding box center [114, 90] width 100 height 10
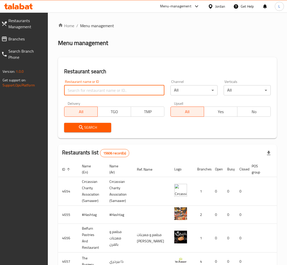
type input "subway"
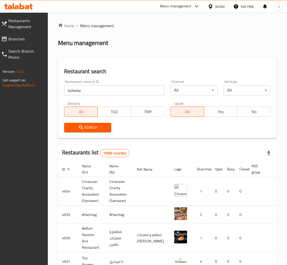
click at [101, 123] on button "Search" at bounding box center [87, 127] width 47 height 9
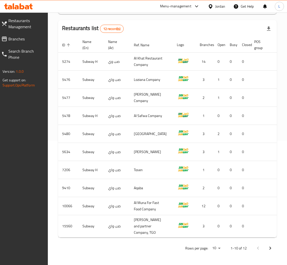
scroll to position [0, 27]
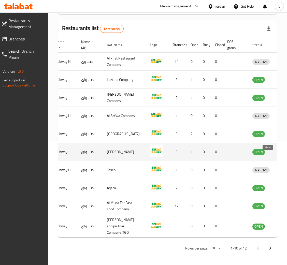
click at [279, 149] on icon "enhanced table" at bounding box center [282, 152] width 6 height 6
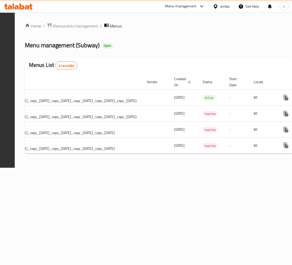
scroll to position [0, 200]
click at [26, 7] on icon at bounding box center [27, 7] width 4 height 4
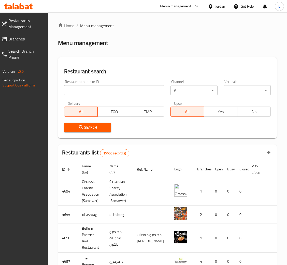
click at [104, 90] on input "search" at bounding box center [114, 90] width 100 height 10
type input "subway"
click at [98, 129] on span "Search" at bounding box center [87, 127] width 39 height 6
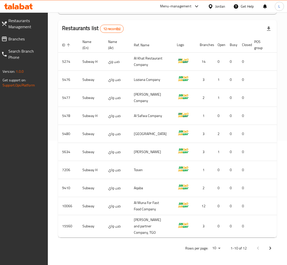
scroll to position [0, 27]
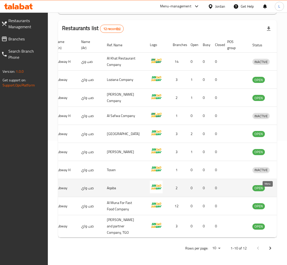
click at [280, 186] on icon "enhanced table" at bounding box center [283, 188] width 6 height 4
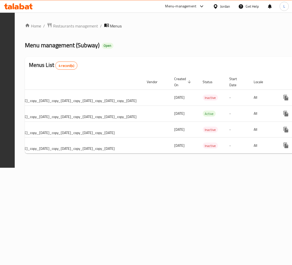
scroll to position [0, 200]
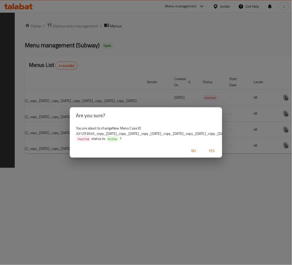
click at [214, 153] on span "Yes" at bounding box center [212, 151] width 12 height 6
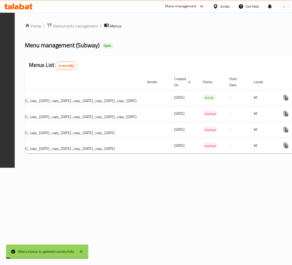
click at [21, 6] on icon at bounding box center [22, 6] width 5 height 6
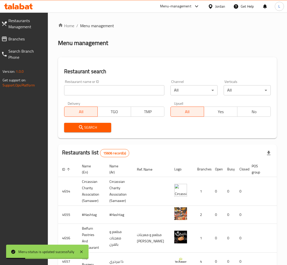
click at [150, 91] on input "search" at bounding box center [114, 90] width 100 height 10
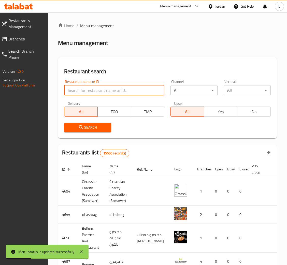
type input "subway"
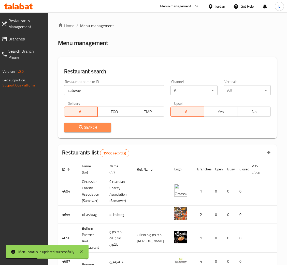
click at [108, 125] on button "Search" at bounding box center [87, 127] width 47 height 9
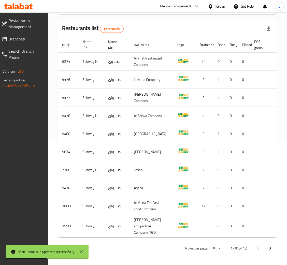
scroll to position [0, 27]
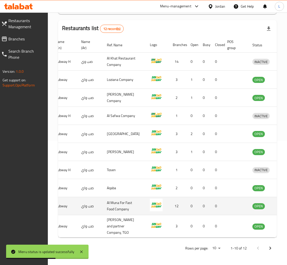
click at [280, 204] on icon "enhanced table" at bounding box center [283, 206] width 6 height 4
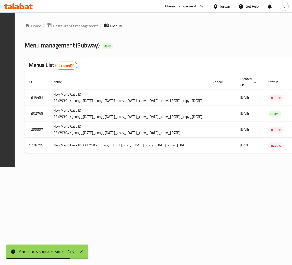
scroll to position [0, 200]
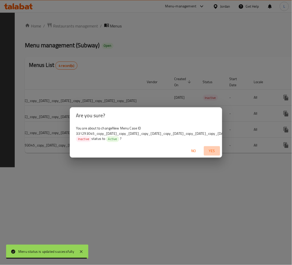
drag, startPoint x: 208, startPoint y: 150, endPoint x: 210, endPoint y: 152, distance: 2.7
click at [209, 151] on span "Yes" at bounding box center [212, 151] width 12 height 6
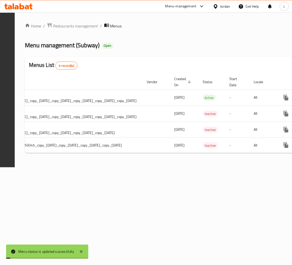
click at [20, 7] on icon at bounding box center [22, 6] width 5 height 6
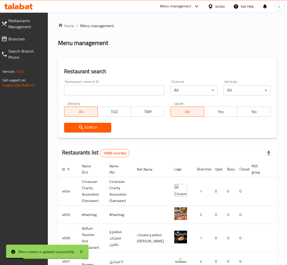
click at [145, 89] on input "search" at bounding box center [114, 90] width 100 height 10
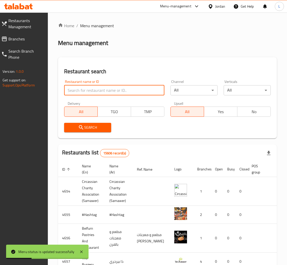
type input "subway"
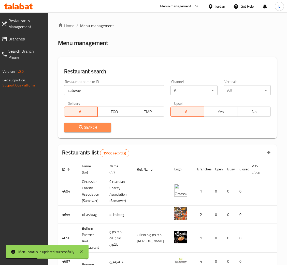
click at [100, 126] on span "Search" at bounding box center [87, 127] width 39 height 6
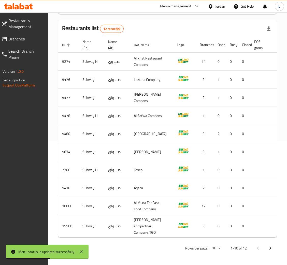
scroll to position [0, 27]
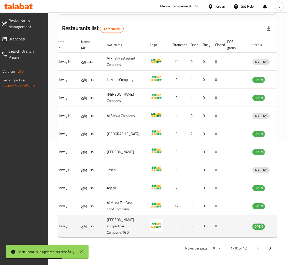
click at [279, 223] on icon "enhanced table" at bounding box center [282, 226] width 6 height 6
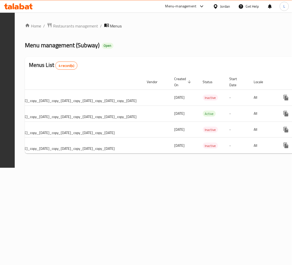
scroll to position [0, 200]
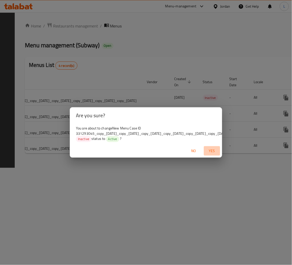
click at [216, 149] on button "Yes" at bounding box center [212, 150] width 16 height 9
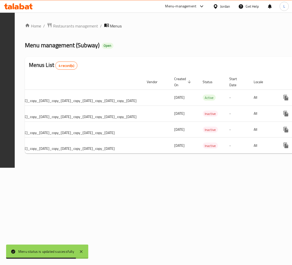
click at [11, 10] on div at bounding box center [18, 6] width 37 height 10
click at [19, 5] on icon at bounding box center [18, 6] width 29 height 6
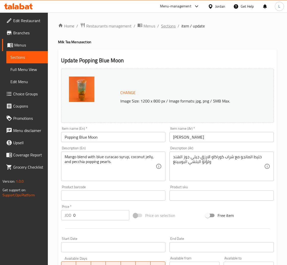
click at [167, 26] on span "Sections" at bounding box center [168, 26] width 14 height 6
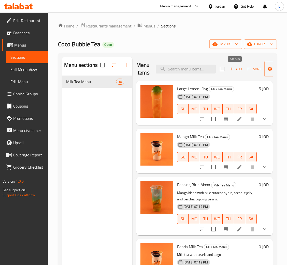
click at [237, 68] on span "Add" at bounding box center [235, 69] width 14 height 6
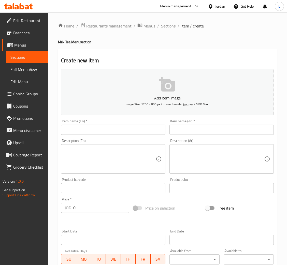
drag, startPoint x: 117, startPoint y: 132, endPoint x: 148, endPoint y: 129, distance: 31.1
click at [117, 132] on input "text" at bounding box center [113, 130] width 104 height 10
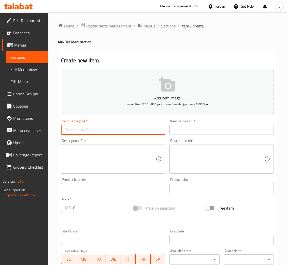
paste input "Classic Milk Tea"
type input "Classic Milk Tea"
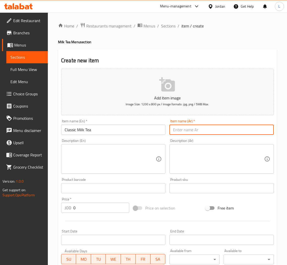
click at [185, 126] on input "text" at bounding box center [221, 130] width 104 height 10
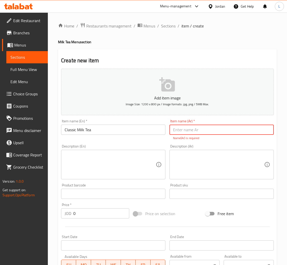
click at [248, 131] on input "text" at bounding box center [221, 130] width 104 height 10
paste input "Classic Milk Tea"
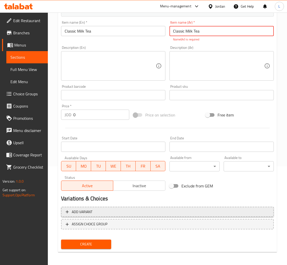
type input "Classic Milk Tea"
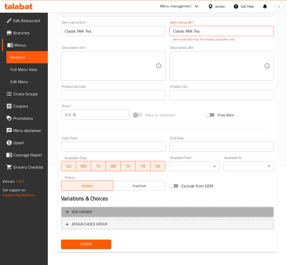
click at [174, 210] on span "Add variant" at bounding box center [167, 212] width 203 height 6
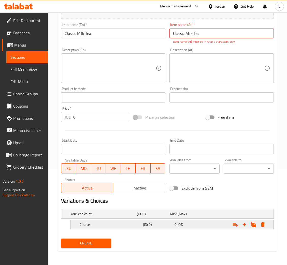
click at [163, 225] on h5 "(ID: 0)" at bounding box center [157, 224] width 29 height 5
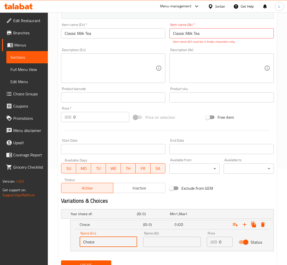
click at [107, 239] on input "Choice" at bounding box center [108, 242] width 57 height 10
type input "Medium"
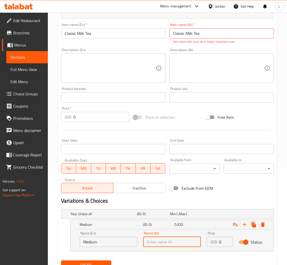
click at [157, 240] on input "text" at bounding box center [171, 242] width 57 height 10
type input "وسط"
click at [218, 241] on div "JOD 0 Price" at bounding box center [220, 242] width 26 height 10
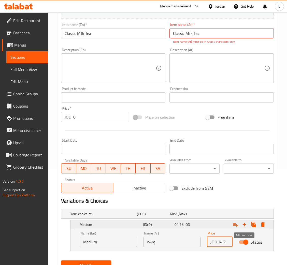
scroll to position [0, 4]
type input "04.25"
click at [244, 223] on icon "Expand" at bounding box center [244, 225] width 4 height 4
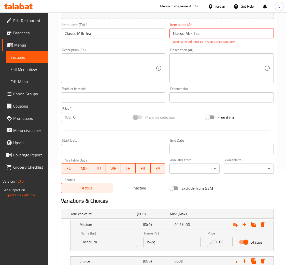
scroll to position [133, 0]
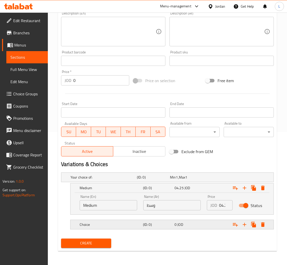
click at [153, 226] on h5 "(ID: 0)" at bounding box center [157, 224] width 29 height 5
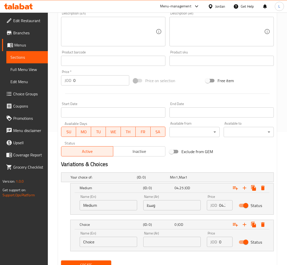
click at [108, 238] on input "Choice" at bounding box center [108, 242] width 57 height 10
type input "Large"
click at [151, 240] on input "text" at bounding box center [171, 242] width 57 height 10
type input "كبير"
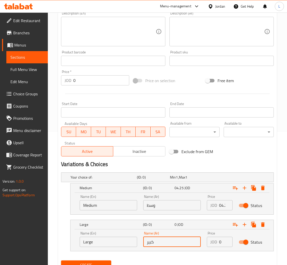
click at [222, 242] on input "0" at bounding box center [225, 242] width 13 height 10
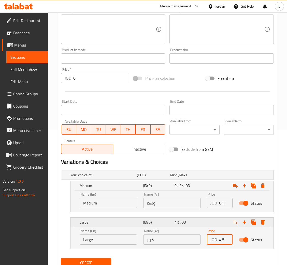
scroll to position [155, 0]
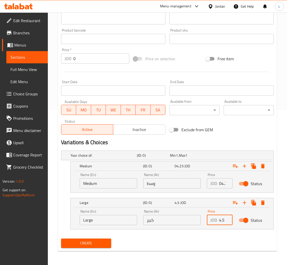
type input "4.5"
click at [220, 184] on input "04.25" at bounding box center [225, 183] width 13 height 10
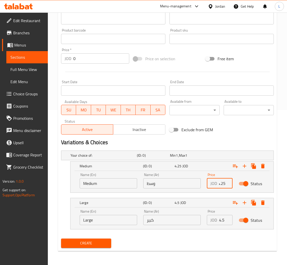
type input "4.25"
click at [103, 240] on span "Create" at bounding box center [86, 243] width 42 height 6
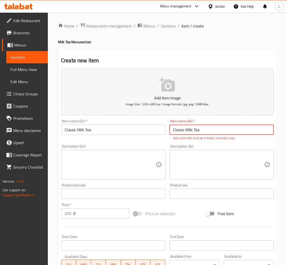
click at [203, 130] on input "Classic Milk Tea" at bounding box center [221, 130] width 104 height 10
paste input "ب شاي"
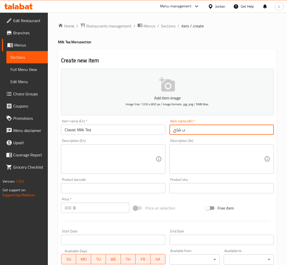
click at [208, 127] on input "ب شاي" at bounding box center [221, 130] width 104 height 10
click at [208, 128] on input "ب شاي" at bounding box center [221, 130] width 104 height 10
click at [190, 130] on input "ب شاي" at bounding box center [221, 130] width 104 height 10
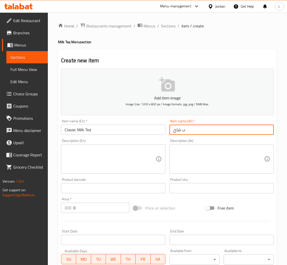
click at [190, 130] on input "ب شاي" at bounding box center [221, 130] width 104 height 10
paste input "text"
click at [190, 132] on input "ب شاي" at bounding box center [221, 130] width 104 height 10
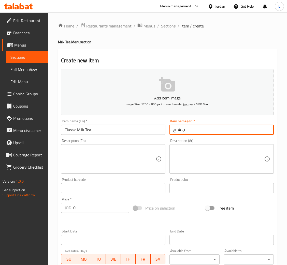
type input "d"
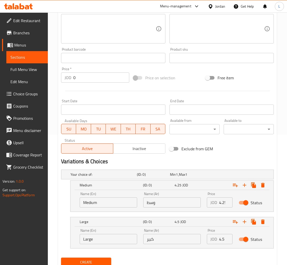
scroll to position [149, 0]
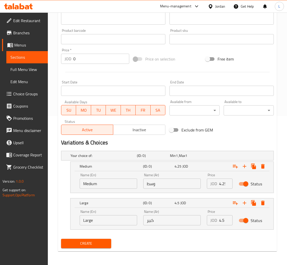
type input "شاي حليب"
click at [104, 247] on button "Create" at bounding box center [86, 243] width 50 height 9
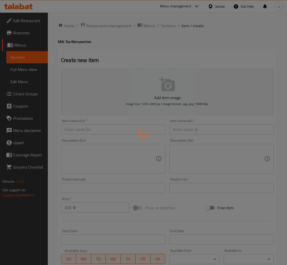
scroll to position [0, 0]
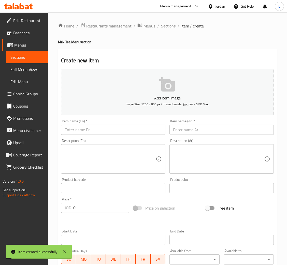
click at [165, 26] on span "Sections" at bounding box center [168, 26] width 14 height 6
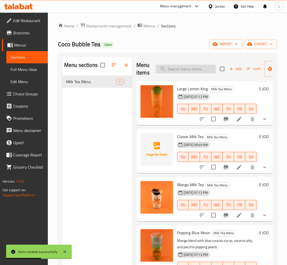
click at [192, 69] on input "search" at bounding box center [186, 69] width 60 height 9
paste input "asmine Milk"
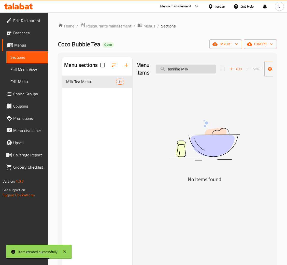
click at [179, 70] on input "asmine Milk" at bounding box center [186, 69] width 60 height 9
type input "ت"
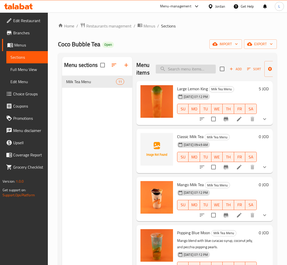
click at [188, 66] on input "search" at bounding box center [186, 69] width 60 height 9
paste input "Jasmine"
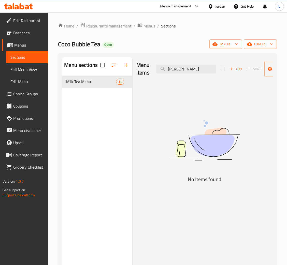
type input "J"
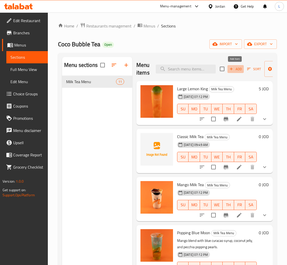
click at [239, 70] on span "Add" at bounding box center [235, 69] width 14 height 6
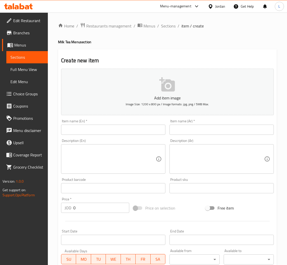
drag, startPoint x: 105, startPoint y: 129, endPoint x: 141, endPoint y: 125, distance: 35.9
click at [105, 129] on input "text" at bounding box center [113, 130] width 104 height 10
paste input "Jasmine Milk Tea"
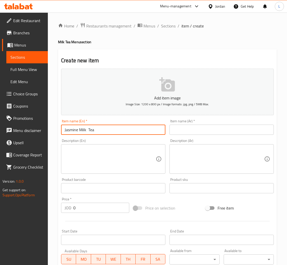
type input "Jasmine Milk Tea"
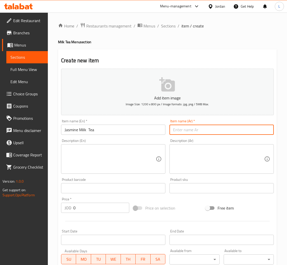
click at [199, 125] on input "text" at bounding box center [221, 130] width 104 height 10
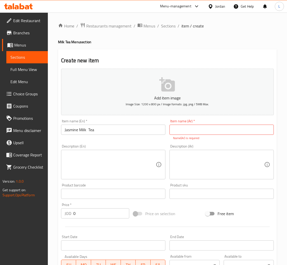
click at [187, 131] on input "text" at bounding box center [221, 130] width 104 height 10
paste input "شاي ياسمين بالحليب"
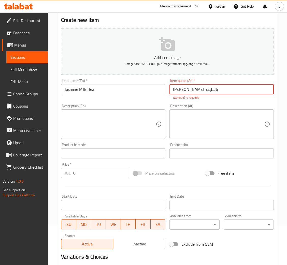
scroll to position [99, 0]
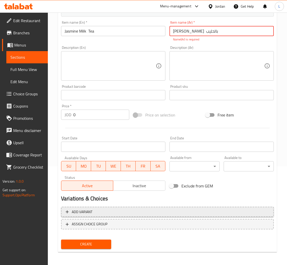
type input "شاي ياسمين بالحليب"
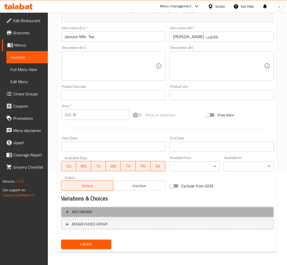
click at [147, 214] on button "Add variant" at bounding box center [167, 212] width 212 height 10
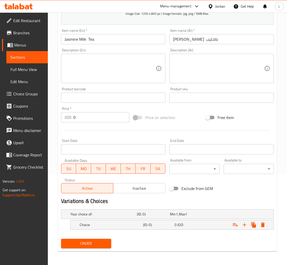
click at [118, 230] on nav at bounding box center [167, 232] width 212 height 4
click at [138, 228] on div "Choice (ID: 0) 0 JOD" at bounding box center [174, 224] width 190 height 11
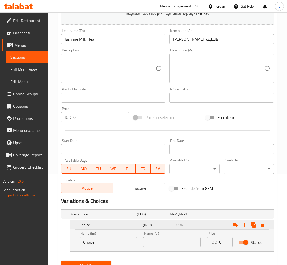
scroll to position [112, 0]
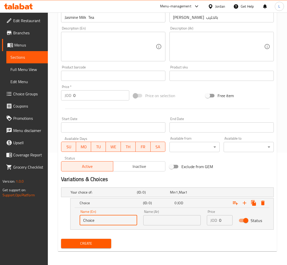
click at [122, 217] on input "Choice" at bounding box center [108, 220] width 57 height 10
type input "ة"
click at [122, 217] on input "text" at bounding box center [108, 220] width 57 height 10
type input "Medium"
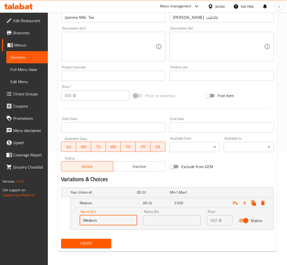
click at [167, 221] on input "text" at bounding box center [171, 220] width 57 height 10
type input "وسط"
click at [219, 217] on input "0" at bounding box center [225, 220] width 13 height 10
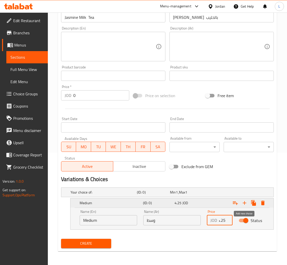
type input "4.25"
click at [241, 200] on icon "Expand" at bounding box center [244, 203] width 6 height 6
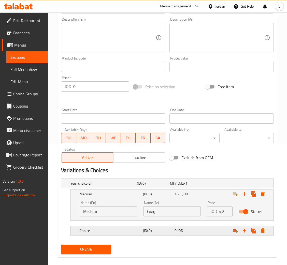
scroll to position [127, 0]
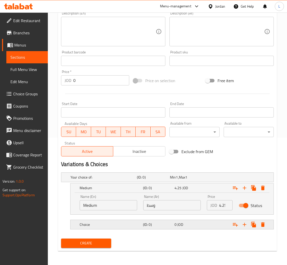
click at [153, 225] on h5 "(ID: 0)" at bounding box center [157, 224] width 29 height 5
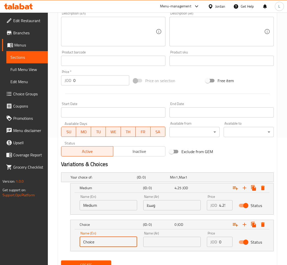
click at [100, 240] on input "Choice" at bounding box center [108, 242] width 57 height 10
click at [100, 241] on input "text" at bounding box center [108, 242] width 57 height 10
type input "Large"
click at [151, 242] on input "text" at bounding box center [171, 242] width 57 height 10
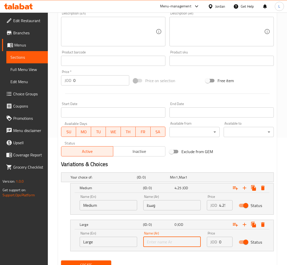
type input "كبير"
click at [219, 241] on input "0" at bounding box center [225, 242] width 13 height 10
type input "4.5"
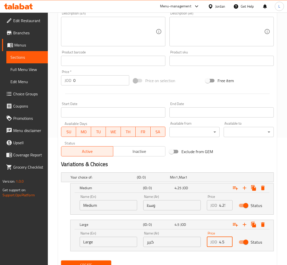
click at [61, 260] on button "Create" at bounding box center [86, 264] width 50 height 9
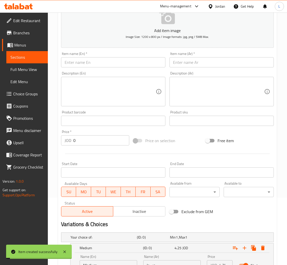
scroll to position [13, 0]
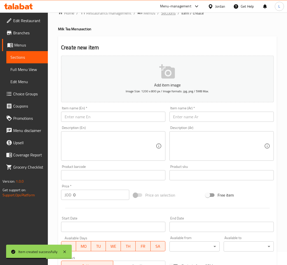
click at [170, 14] on span "Sections" at bounding box center [168, 13] width 14 height 6
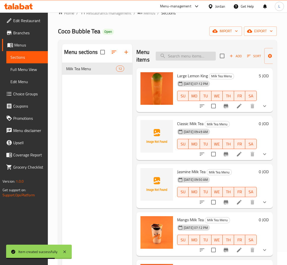
click at [179, 56] on input "search" at bounding box center [186, 56] width 60 height 9
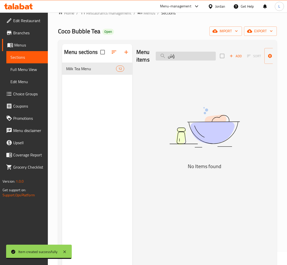
type input "ؤ"
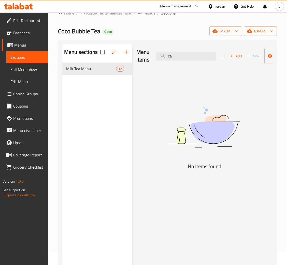
type input "c"
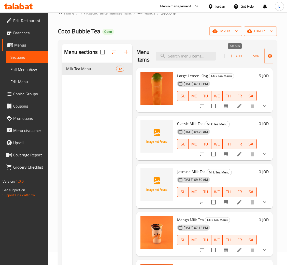
click at [232, 58] on icon "button" at bounding box center [231, 56] width 5 height 5
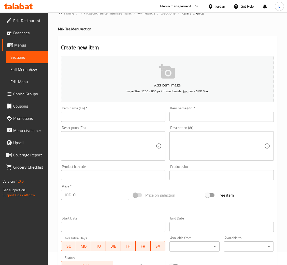
drag, startPoint x: 144, startPoint y: 117, endPoint x: 167, endPoint y: 112, distance: 23.6
click at [143, 117] on input "text" at bounding box center [113, 117] width 104 height 10
paste input "Caramel Milk Tea"
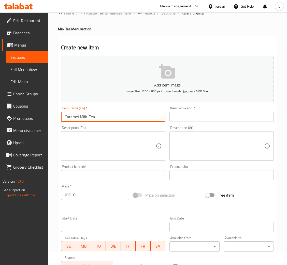
type input "Caramel Milk Tea"
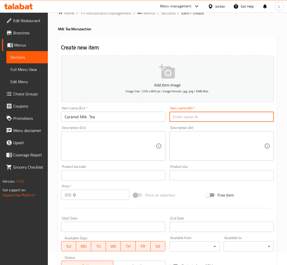
click at [201, 112] on input "text" at bounding box center [221, 117] width 104 height 10
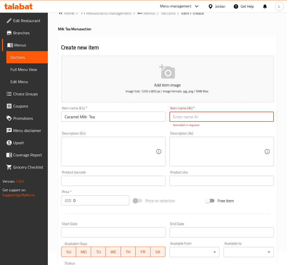
click at [209, 114] on input "text" at bounding box center [221, 117] width 104 height 10
paste input "شاي كراميل بالحليب"
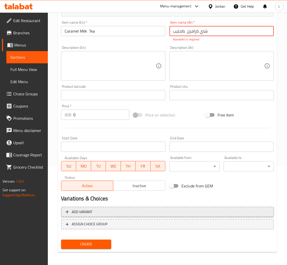
type input "شاي كراميل بالحليب"
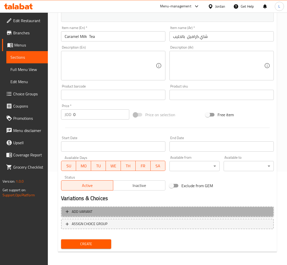
click at [165, 214] on button "Add variant" at bounding box center [167, 211] width 212 height 10
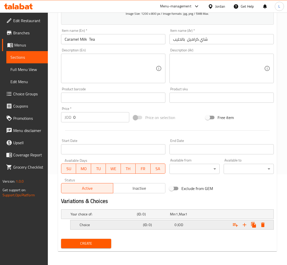
click at [150, 224] on h5 "(ID: 0)" at bounding box center [157, 224] width 29 height 5
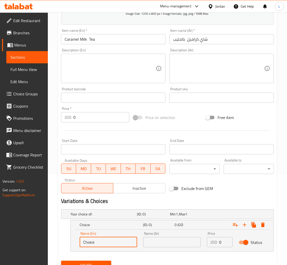
click at [102, 240] on input "Choice" at bounding box center [108, 242] width 57 height 10
click at [104, 242] on input "text" at bounding box center [108, 242] width 57 height 10
type input "Medium"
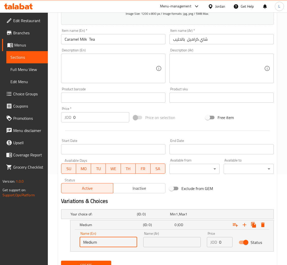
click at [179, 243] on input "text" at bounding box center [171, 242] width 57 height 10
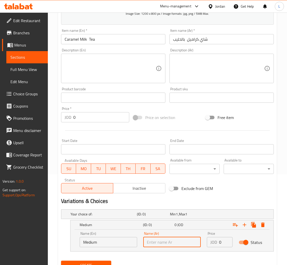
type input "وسط"
click at [218, 241] on div "JOD 0 Price" at bounding box center [220, 242] width 26 height 10
click at [221, 240] on input "0" at bounding box center [225, 242] width 13 height 10
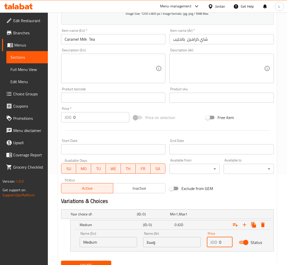
click at [221, 240] on input "0" at bounding box center [225, 242] width 13 height 10
click at [221, 240] on input "04.5" at bounding box center [225, 242] width 13 height 10
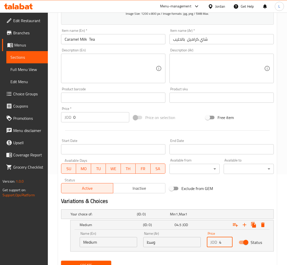
scroll to position [0, 0]
type input "4.5"
click at [244, 223] on icon "Expand" at bounding box center [244, 225] width 4 height 4
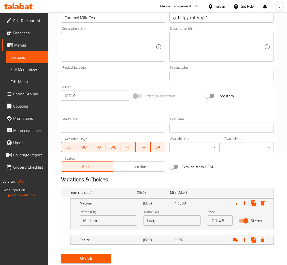
scroll to position [127, 0]
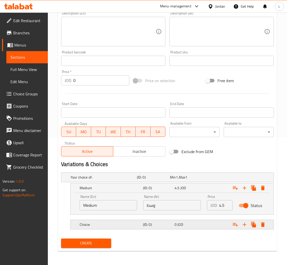
click at [150, 222] on h5 "(ID: 0)" at bounding box center [157, 224] width 29 height 5
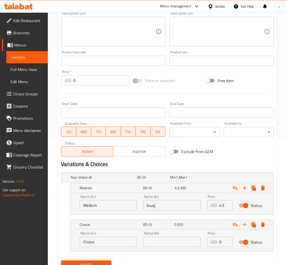
click at [106, 244] on input "Choice" at bounding box center [108, 242] width 57 height 10
click at [106, 245] on input "text" at bounding box center [108, 242] width 57 height 10
type input "Large"
click at [175, 241] on input "text" at bounding box center [171, 242] width 57 height 10
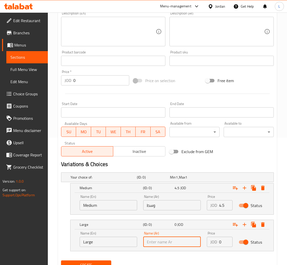
type input "كبير"
click at [221, 242] on input "0" at bounding box center [225, 242] width 13 height 10
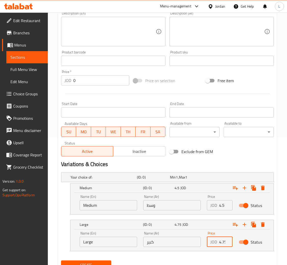
scroll to position [0, 1]
type input "4.75"
click at [61, 260] on button "Create" at bounding box center [86, 264] width 50 height 9
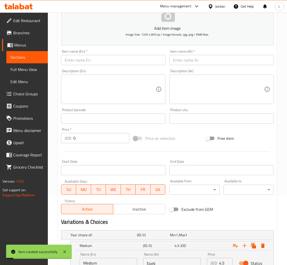
scroll to position [0, 0]
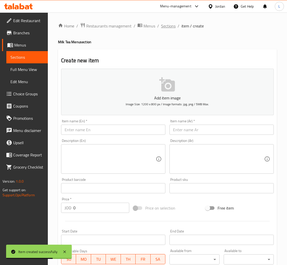
click at [169, 25] on span "Sections" at bounding box center [168, 26] width 14 height 6
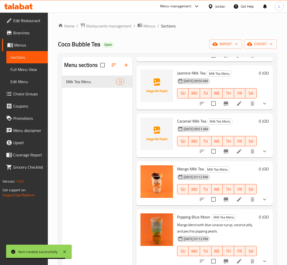
scroll to position [114, 0]
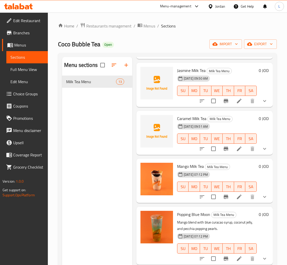
click at [262, 196] on button "show more" at bounding box center [264, 197] width 12 height 12
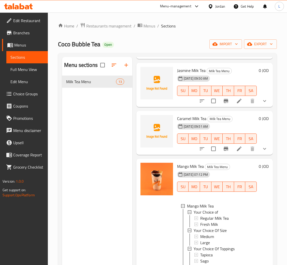
scroll to position [152, 0]
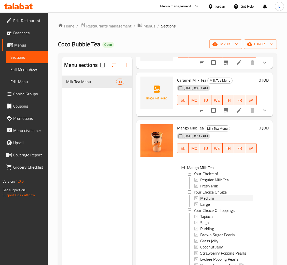
click at [220, 199] on div "Medium" at bounding box center [226, 198] width 52 height 6
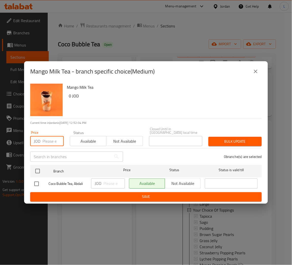
click at [48, 142] on input "number" at bounding box center [52, 141] width 21 height 10
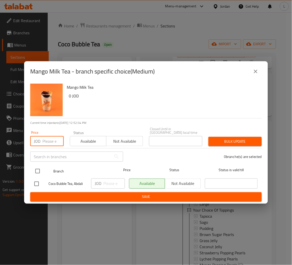
paste input "4.50"
type input "4.50"
drag, startPoint x: 35, startPoint y: 169, endPoint x: 85, endPoint y: 172, distance: 50.4
click at [36, 169] on input "checkbox" at bounding box center [37, 171] width 11 height 11
checkbox input "true"
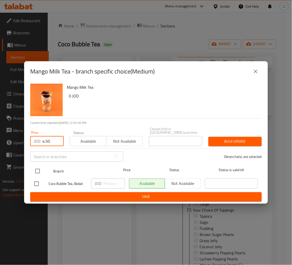
checkbox input "true"
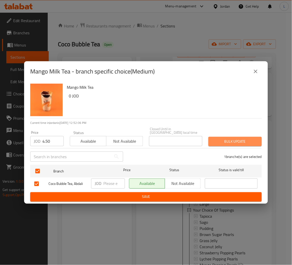
drag, startPoint x: 236, startPoint y: 141, endPoint x: 291, endPoint y: 143, distance: 55.2
click at [236, 142] on span "Bulk update" at bounding box center [235, 141] width 45 height 6
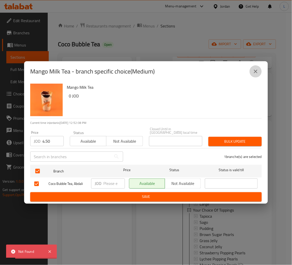
click at [257, 73] on icon "close" at bounding box center [256, 72] width 4 height 4
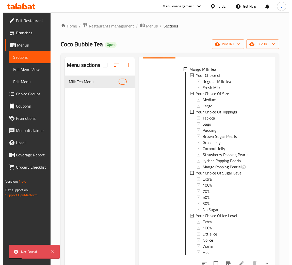
scroll to position [305, 0]
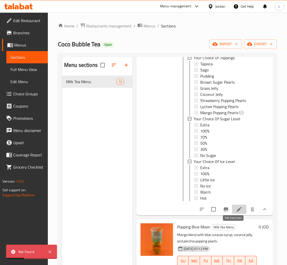
click at [236, 212] on icon at bounding box center [239, 209] width 6 height 6
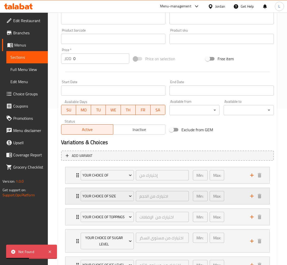
scroll to position [190, 0]
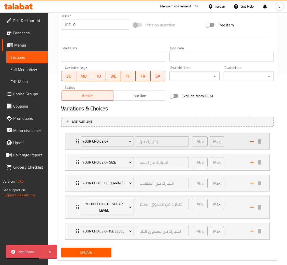
click at [73, 143] on div "Your Choice of إختيارك من ​ Min: 1 ​ Max: 1 ​" at bounding box center [167, 141] width 204 height 16
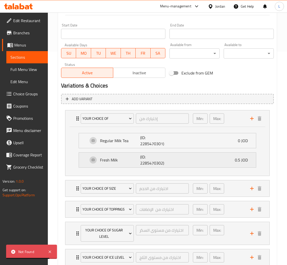
scroll to position [249, 0]
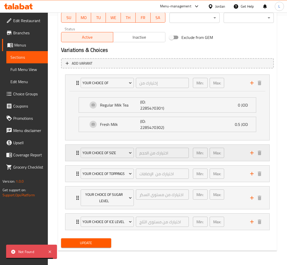
click at [73, 153] on div "Your Choice Of Size اختيارك من الحجم ​ Min: 1 ​ Max: 1 ​" at bounding box center [167, 153] width 204 height 16
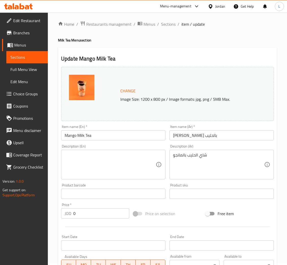
scroll to position [0, 0]
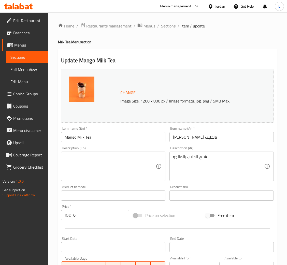
click at [162, 27] on span "Sections" at bounding box center [168, 26] width 14 height 6
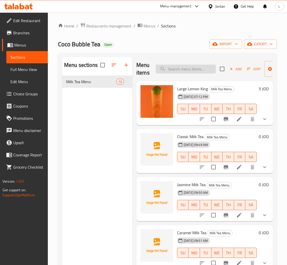
click at [173, 73] on input "search" at bounding box center [186, 69] width 60 height 9
paste input "a Milk M"
type input "a Milk M"
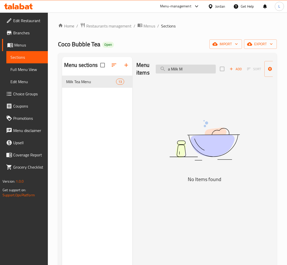
click at [174, 73] on input "a Milk M" at bounding box center [186, 69] width 60 height 9
click at [175, 73] on input "a Milk M" at bounding box center [186, 69] width 60 height 9
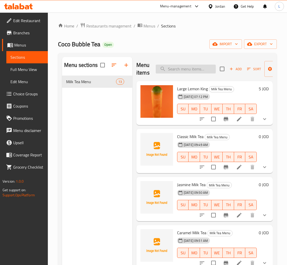
click at [187, 67] on input "search" at bounding box center [186, 69] width 60 height 9
paste input "Panda Milk Tea"
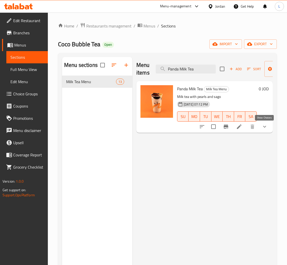
type input "Panda Milk Tea"
click at [263, 127] on icon "show more" at bounding box center [264, 126] width 6 height 6
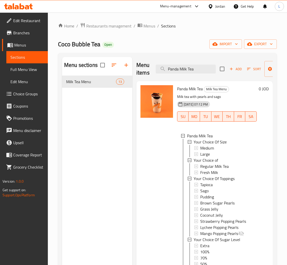
scroll to position [1, 0]
click at [224, 148] on div "Medium" at bounding box center [226, 147] width 52 height 6
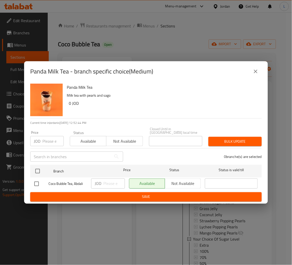
click at [257, 73] on icon "close" at bounding box center [256, 72] width 4 height 4
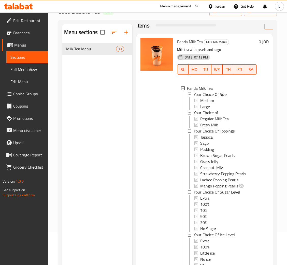
scroll to position [72, 0]
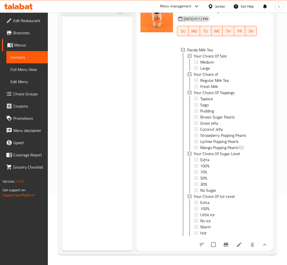
click at [236, 241] on icon at bounding box center [239, 244] width 6 height 6
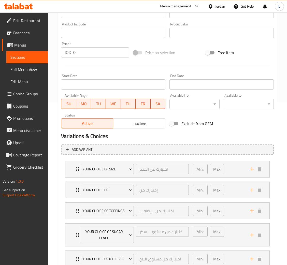
scroll to position [200, 0]
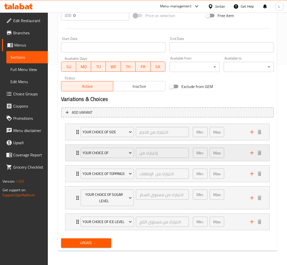
click at [74, 153] on div "Your Choice of إختيارك من ​ Min: 1 ​ Max: 1 ​" at bounding box center [167, 153] width 204 height 16
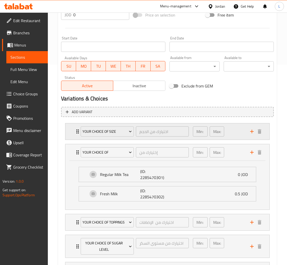
click at [74, 132] on div "Your Choice Of Size اختيارك من الحجم ​ Min: 1 ​ Max: 1 ​" at bounding box center [167, 131] width 204 height 16
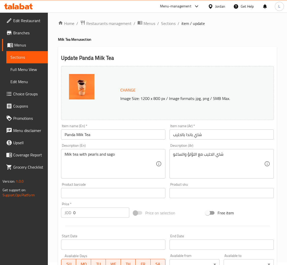
scroll to position [0, 0]
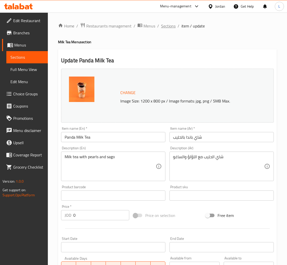
click at [169, 25] on span "Sections" at bounding box center [168, 26] width 14 height 6
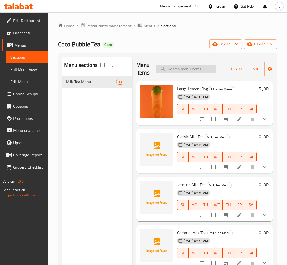
click at [191, 70] on input "search" at bounding box center [186, 69] width 60 height 9
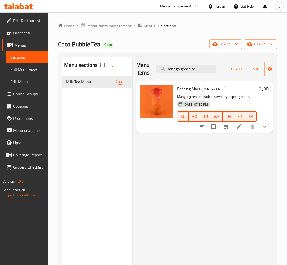
type input "mango green te"
click at [262, 130] on button "show more" at bounding box center [264, 126] width 12 height 12
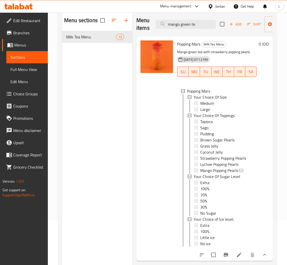
scroll to position [72, 0]
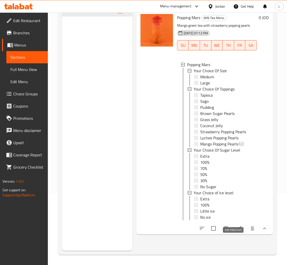
click at [236, 231] on icon at bounding box center [239, 228] width 6 height 6
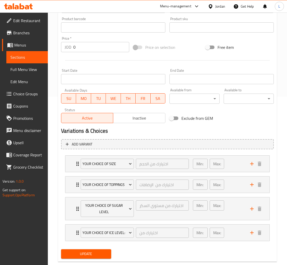
scroll to position [179, 0]
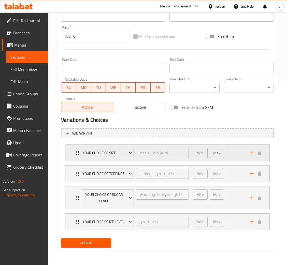
click at [72, 154] on div "Your Choice Of Size اختيارك من الحجم ​ Min: 1 ​ Max: 1 ​" at bounding box center [167, 153] width 204 height 16
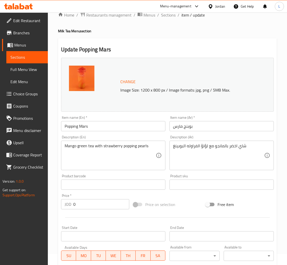
scroll to position [0, 0]
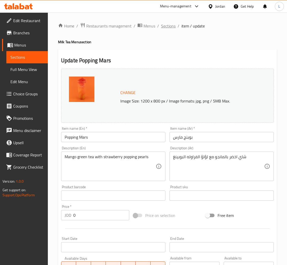
click at [167, 25] on span "Sections" at bounding box center [168, 26] width 14 height 6
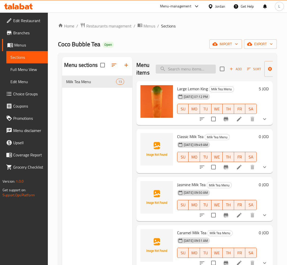
click at [183, 71] on input "search" at bounding box center [186, 69] width 60 height 9
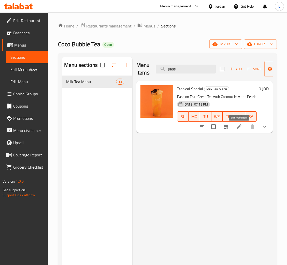
type input "pass"
click at [240, 129] on icon at bounding box center [239, 126] width 6 height 6
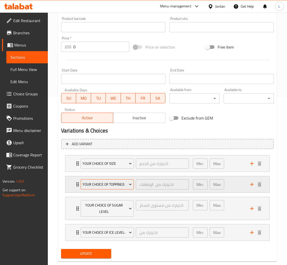
scroll to position [179, 0]
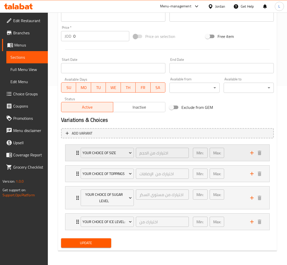
click at [67, 153] on div "Your Choice Of Size اختيارك من الحجم ​ Min: 1 ​ Max: 1 ​" at bounding box center [167, 153] width 204 height 16
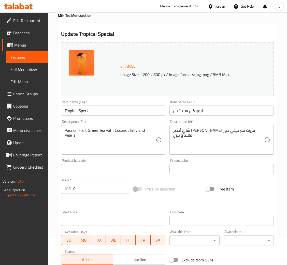
scroll to position [0, 0]
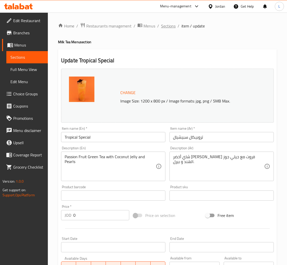
click at [167, 27] on span "Sections" at bounding box center [168, 26] width 14 height 6
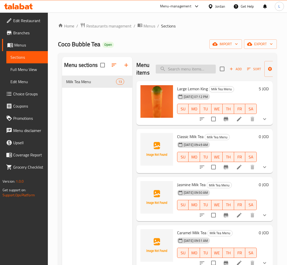
click at [187, 70] on input "search" at bounding box center [186, 69] width 60 height 9
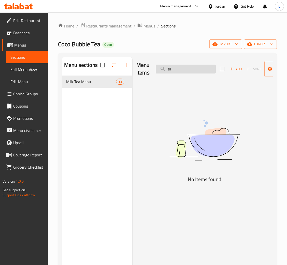
type input "b"
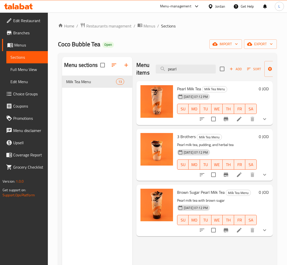
type input "pearl"
click at [29, 91] on span "Choice Groups" at bounding box center [28, 94] width 30 height 6
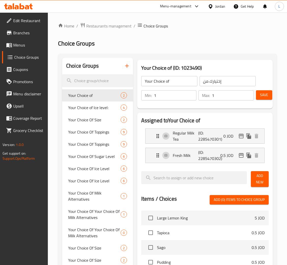
click at [95, 78] on input "search" at bounding box center [97, 80] width 71 height 13
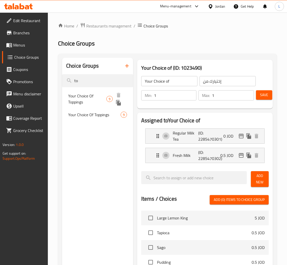
type input "to"
click at [101, 95] on span "Your Choice Of Toppings" at bounding box center [87, 99] width 38 height 12
type input "Your Choice Of Toppings"
type input "اختيارك من الإضافات"
type input "0"
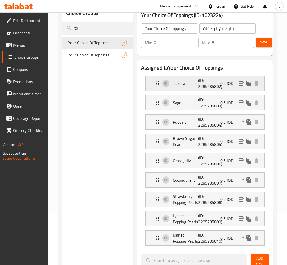
scroll to position [38, 0]
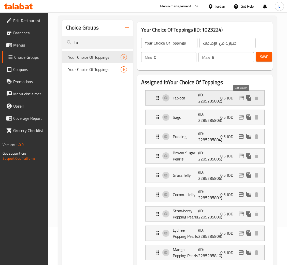
click at [238, 101] on icon "edit" at bounding box center [241, 98] width 6 height 6
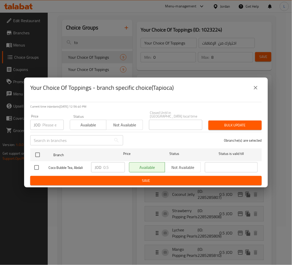
click at [251, 89] on button "close" at bounding box center [256, 88] width 12 height 12
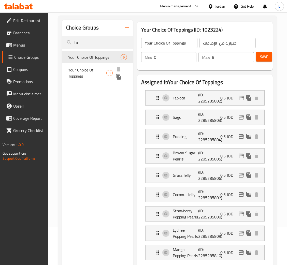
click at [84, 71] on span "Your Choice Of Toppings" at bounding box center [87, 73] width 38 height 12
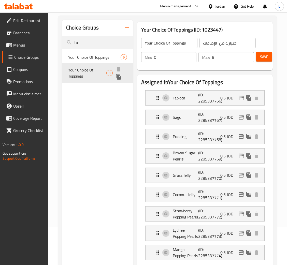
type input "0"
click at [241, 101] on icon "edit" at bounding box center [241, 98] width 6 height 6
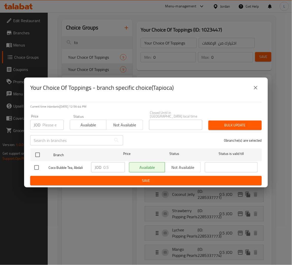
click at [257, 90] on icon "close" at bounding box center [256, 88] width 6 height 6
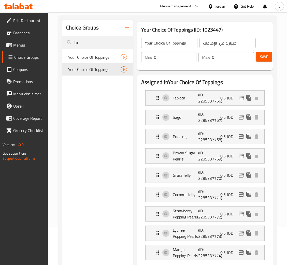
click at [21, 45] on span "Menus" at bounding box center [28, 45] width 30 height 6
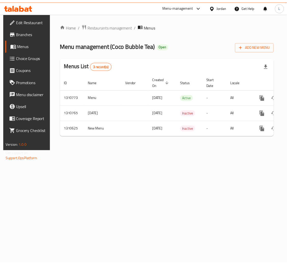
scroll to position [0, 29]
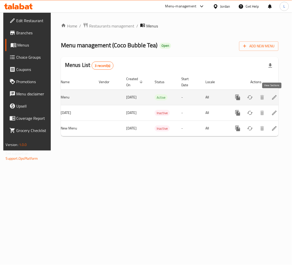
click at [272, 96] on icon "enhanced table" at bounding box center [275, 97] width 6 height 6
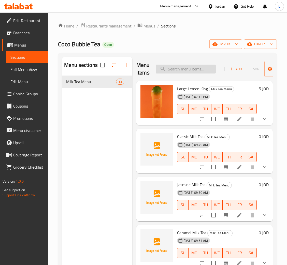
click at [174, 67] on input "search" at bounding box center [186, 69] width 60 height 9
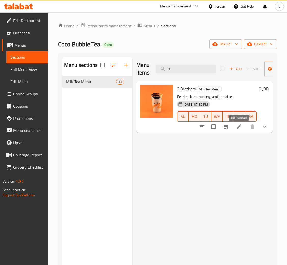
type input "3"
click at [237, 128] on icon at bounding box center [239, 126] width 5 height 5
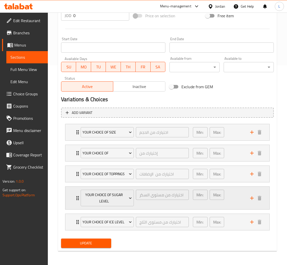
scroll to position [200, 0]
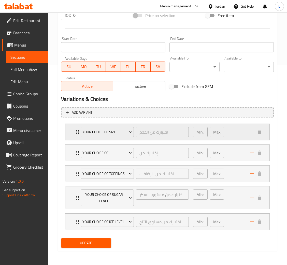
click at [68, 130] on div "Your Choice Of Size اختيارك من الحجم ​ Min: 1 ​ Max: 1 ​" at bounding box center [167, 132] width 204 height 16
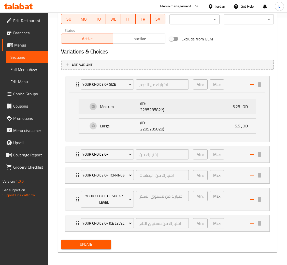
scroll to position [249, 0]
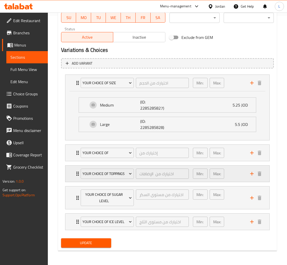
click at [70, 175] on div "Your Choice Of Toppings اختيارك من الإضافات ​ Min: 0 ​ Max: 0 ​" at bounding box center [167, 173] width 204 height 16
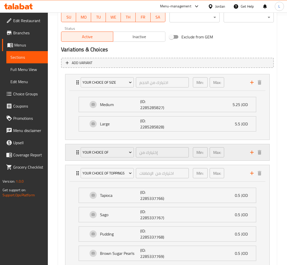
click at [67, 152] on div "Your Choice of إختيارك من ​ Min: 1 ​ Max: 1 ​" at bounding box center [167, 152] width 204 height 16
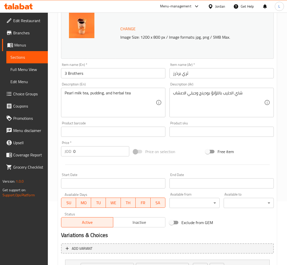
scroll to position [0, 0]
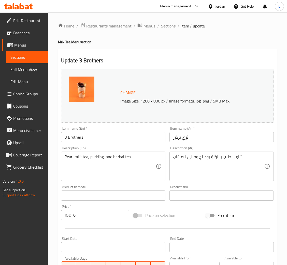
drag, startPoint x: 172, startPoint y: 27, endPoint x: 184, endPoint y: 33, distance: 13.3
click at [172, 27] on span "Sections" at bounding box center [168, 26] width 14 height 6
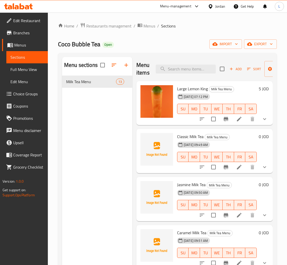
click at [15, 4] on icon at bounding box center [18, 6] width 29 height 6
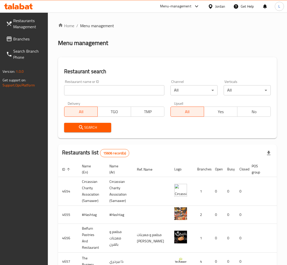
click at [28, 38] on span "Branches" at bounding box center [28, 39] width 30 height 6
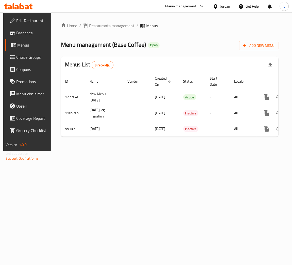
scroll to position [0, 29]
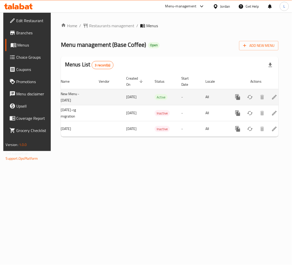
click at [276, 94] on link "enhanced table" at bounding box center [275, 97] width 12 height 12
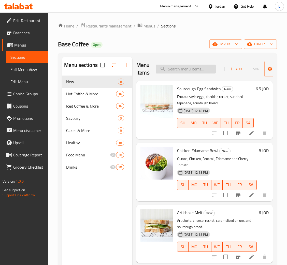
click at [182, 70] on input "search" at bounding box center [186, 69] width 60 height 9
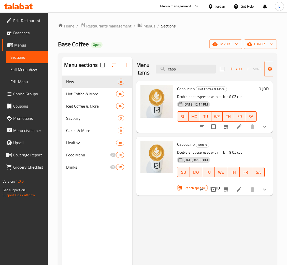
type input "capp"
click at [243, 126] on li at bounding box center [239, 126] width 14 height 9
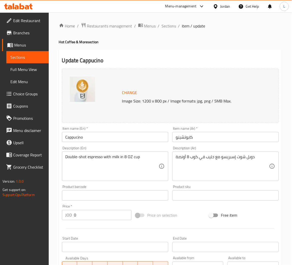
type input "اختيارك من الحليب"
type input "1"
type input "اكسترا شوت"
type input "0"
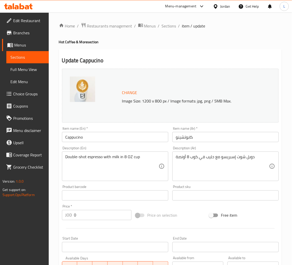
type input "1"
type input "اختياري"
type input "0"
type input "1"
type input "حبوب القهوة:"
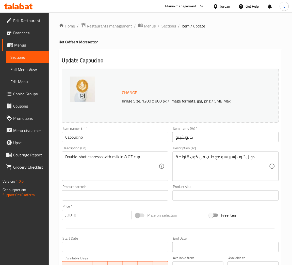
type input "1"
type input "اختيارك من الحليب"
type input "1"
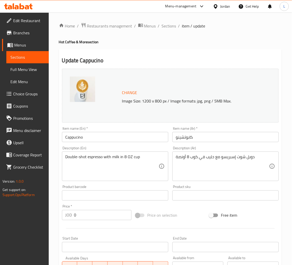
type input "اكسترا شوت"
type input "0"
type input "1"
type input "اختياري"
type input "0"
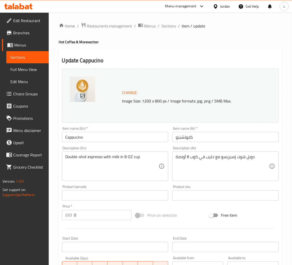
type input "1"
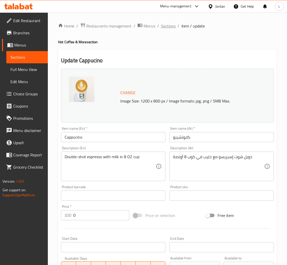
click at [167, 26] on span "Sections" at bounding box center [168, 26] width 14 height 6
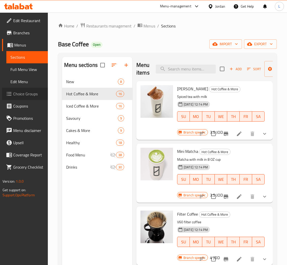
click at [31, 94] on span "Choice Groups" at bounding box center [28, 94] width 30 height 6
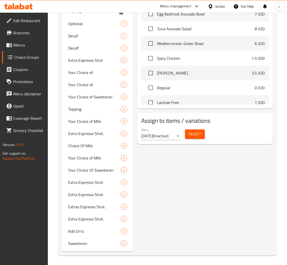
scroll to position [359, 0]
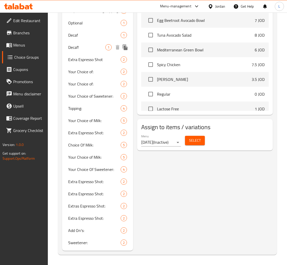
click at [83, 48] on span "Decaf!" at bounding box center [86, 47] width 37 height 6
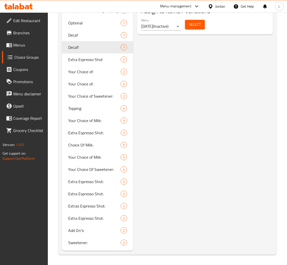
type input "Decaf!"
type input "منزوعة الكافيين"
type input "0"
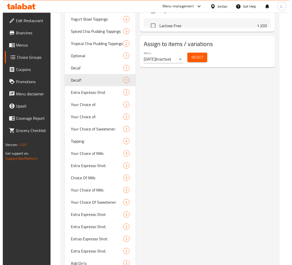
scroll to position [320, 0]
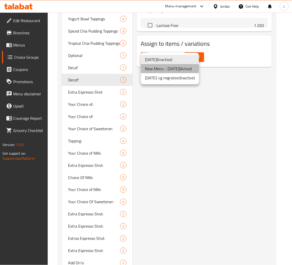
click at [172, 71] on li "New Menu - Feb, 2025 ( Active )" at bounding box center [170, 68] width 58 height 9
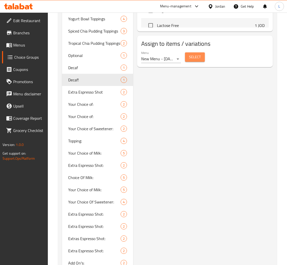
click at [191, 58] on span "Select" at bounding box center [195, 57] width 12 height 6
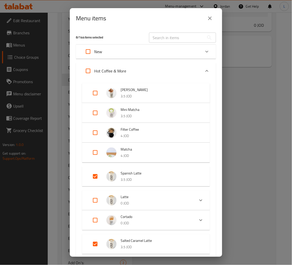
click at [166, 37] on input "text" at bounding box center [176, 38] width 55 height 10
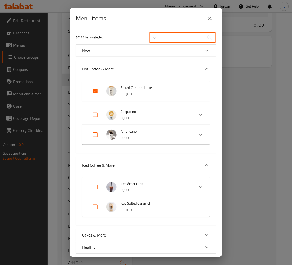
type input "ca"
click at [96, 114] on input "Expand" at bounding box center [95, 115] width 12 height 12
checkbox input "true"
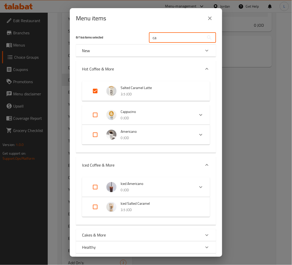
checkbox input "true"
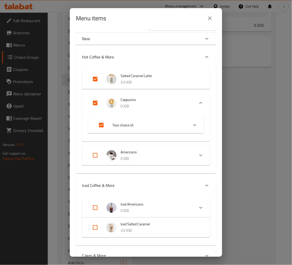
scroll to position [0, 0]
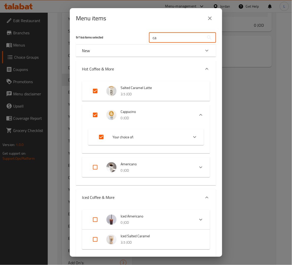
click at [175, 42] on input "ca" at bounding box center [176, 38] width 55 height 10
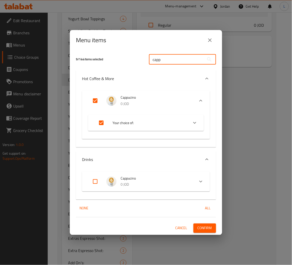
type input "capp"
click at [97, 182] on input "Expand" at bounding box center [95, 181] width 12 height 12
checkbox input "true"
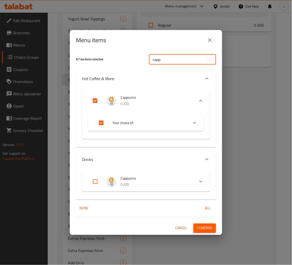
checkbox input "true"
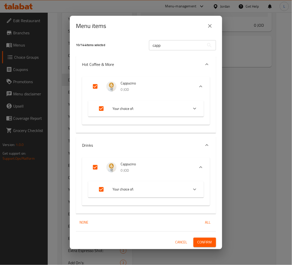
click at [169, 45] on input "capp" at bounding box center [176, 45] width 55 height 10
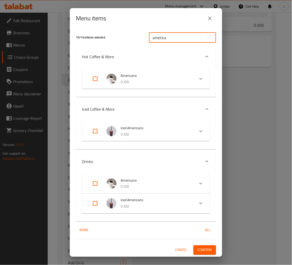
type input "america"
click at [94, 81] on input "Expand" at bounding box center [95, 79] width 12 height 12
checkbox input "true"
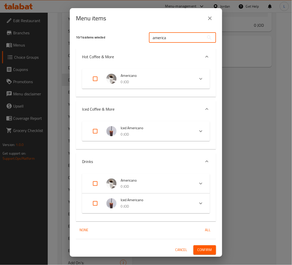
checkbox input "true"
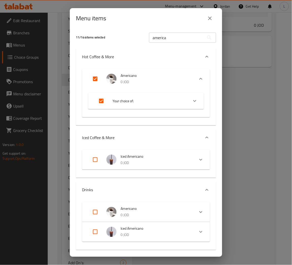
click at [97, 212] on input "Expand" at bounding box center [95, 212] width 12 height 12
checkbox input "true"
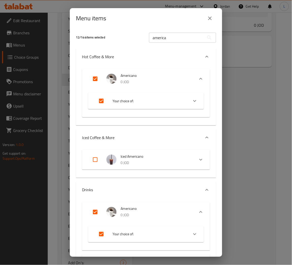
click at [167, 37] on input "america" at bounding box center [176, 38] width 55 height 10
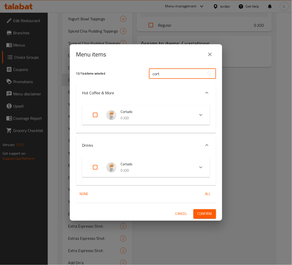
type input "cort"
click at [95, 112] on input "Expand" at bounding box center [95, 115] width 12 height 12
checkbox input "true"
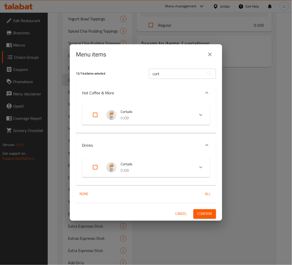
checkbox input "true"
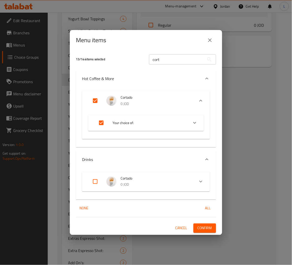
click at [96, 182] on input "Expand" at bounding box center [95, 181] width 12 height 12
checkbox input "true"
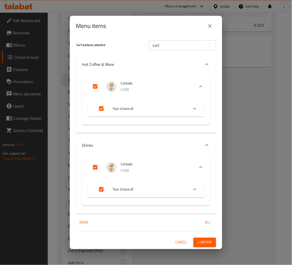
click at [170, 45] on input "cort" at bounding box center [176, 45] width 55 height 10
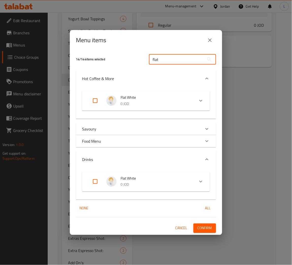
type input "flat"
click at [99, 102] on input "Expand" at bounding box center [95, 101] width 12 height 12
checkbox input "true"
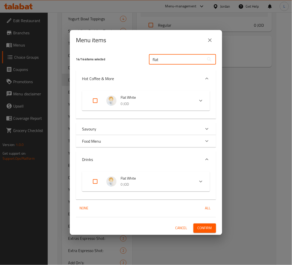
checkbox input "true"
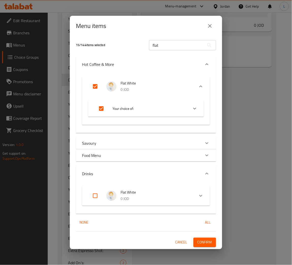
click at [96, 193] on input "Expand" at bounding box center [95, 196] width 12 height 12
checkbox input "true"
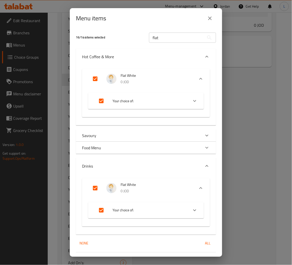
click at [164, 34] on input "flat" at bounding box center [176, 38] width 55 height 10
click at [164, 35] on input "flat" at bounding box center [176, 38] width 55 height 10
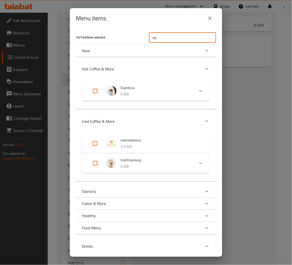
type input "es"
click at [97, 93] on input "Expand" at bounding box center [95, 91] width 12 height 12
checkbox input "true"
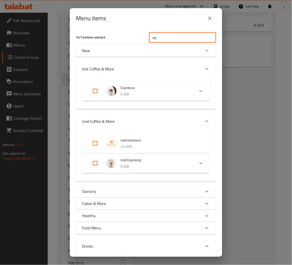
checkbox input "true"
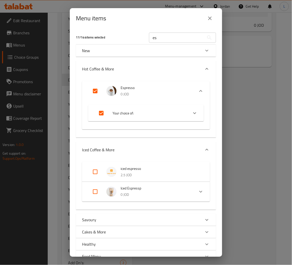
scroll to position [76, 0]
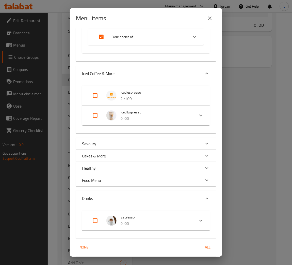
click at [93, 222] on input "Expand" at bounding box center [95, 220] width 12 height 12
checkbox input "true"
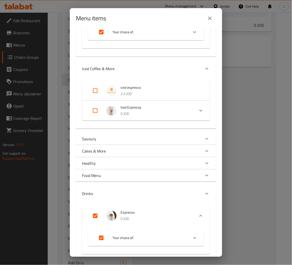
scroll to position [0, 0]
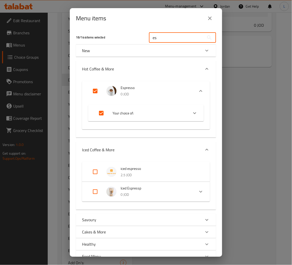
click at [177, 39] on input "es" at bounding box center [176, 38] width 55 height 10
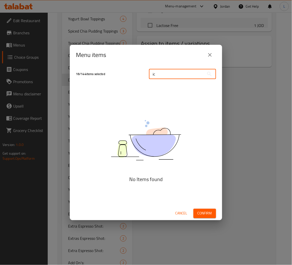
type input "i"
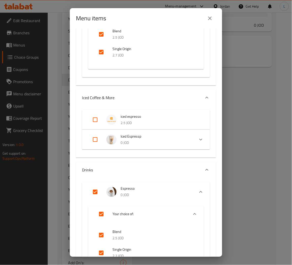
scroll to position [114, 0]
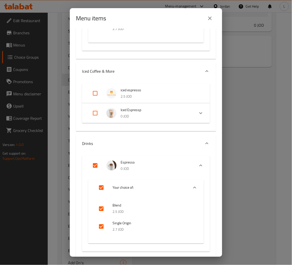
type input "ess"
click at [94, 112] on input "Expand" at bounding box center [95, 113] width 12 height 12
checkbox input "true"
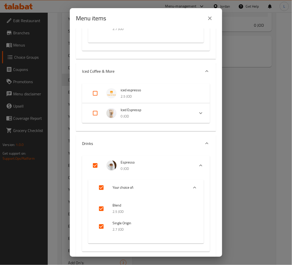
checkbox input "true"
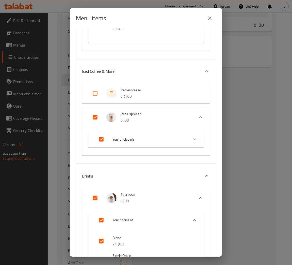
click at [92, 93] on input "Expand" at bounding box center [95, 93] width 12 height 12
checkbox input "true"
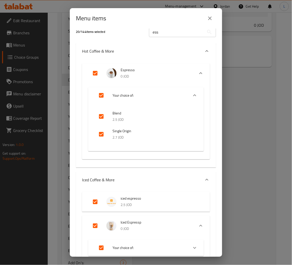
scroll to position [0, 0]
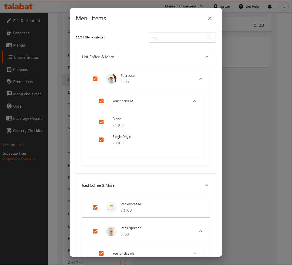
click at [164, 37] on input "ess" at bounding box center [176, 38] width 55 height 10
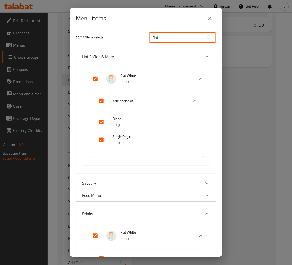
click at [167, 42] on input "flat" at bounding box center [176, 38] width 55 height 10
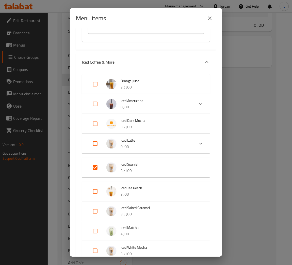
scroll to position [152, 0]
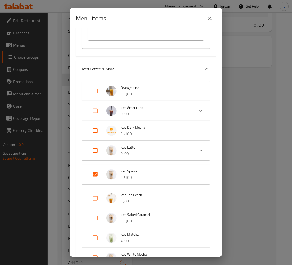
type input "ic"
click at [92, 108] on input "Expand" at bounding box center [95, 111] width 12 height 12
checkbox input "true"
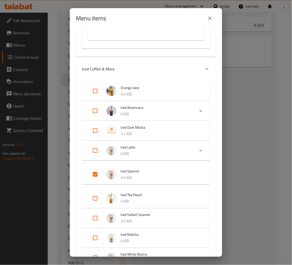
checkbox input "true"
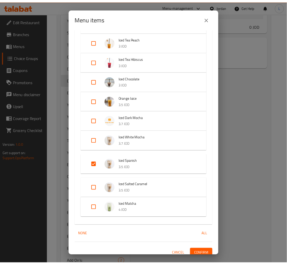
scroll to position [813, 0]
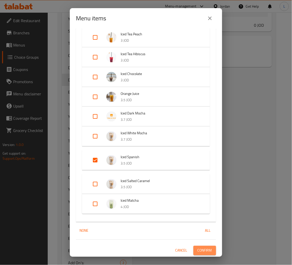
click at [202, 247] on span "Confirm" at bounding box center [205, 250] width 14 height 6
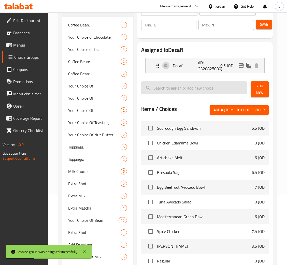
scroll to position [0, 0]
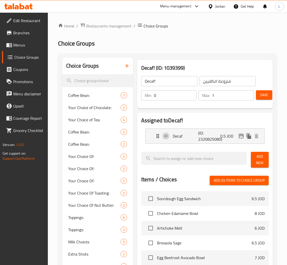
click at [25, 10] on div at bounding box center [18, 6] width 37 height 10
click at [25, 7] on icon at bounding box center [18, 6] width 29 height 6
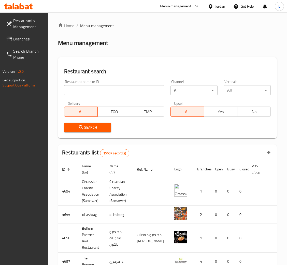
click at [39, 37] on span "Branches" at bounding box center [28, 39] width 30 height 6
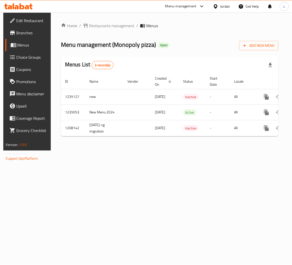
scroll to position [0, 29]
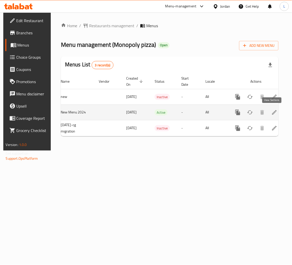
click at [272, 113] on icon "enhanced table" at bounding box center [275, 112] width 6 height 6
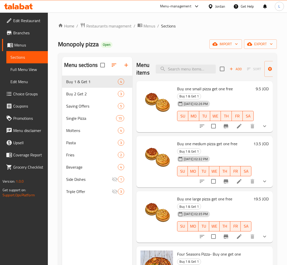
click at [237, 128] on li at bounding box center [239, 125] width 14 height 9
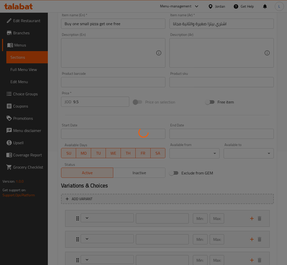
scroll to position [152, 0]
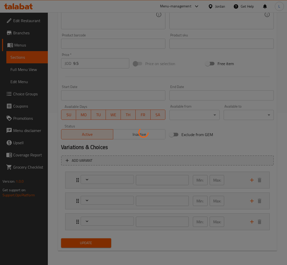
type input "اختيارك للبيتزا"
type input "1"
type input "اختيارك للبيتزا المجانية"
type input "1"
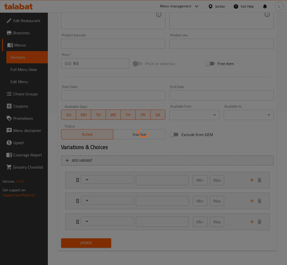
type input "1"
type input "اختيارك من"
type input "1"
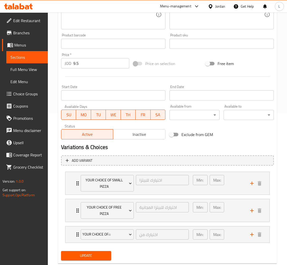
scroll to position [164, 0]
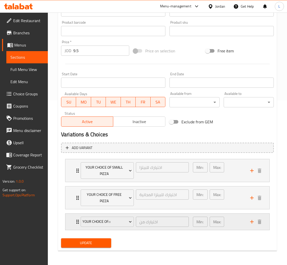
click at [70, 220] on div "YOUR CHOICE OF::: اختيارك من ​ Min: 1 ​ Max: 1 ​" at bounding box center [167, 221] width 204 height 16
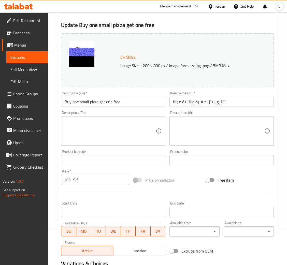
scroll to position [0, 0]
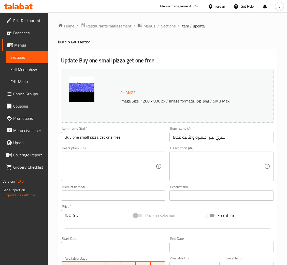
click at [165, 26] on span "Sections" at bounding box center [168, 26] width 14 height 6
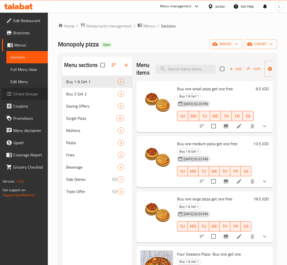
click at [25, 93] on span "Choice Groups" at bounding box center [28, 94] width 30 height 6
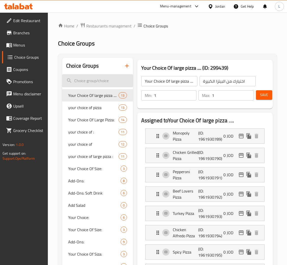
click at [98, 81] on input "search" at bounding box center [97, 80] width 71 height 13
type input "y"
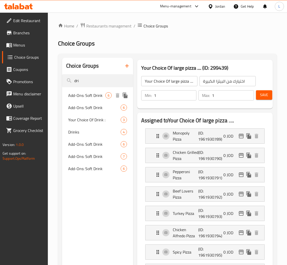
type input "dri"
click at [104, 99] on div "Add-Ons: Soft Drink 6" at bounding box center [97, 95] width 71 height 12
type input "Add-Ons: Soft Drink"
type input "اختيار مشروبك الغازي"
type input "0"
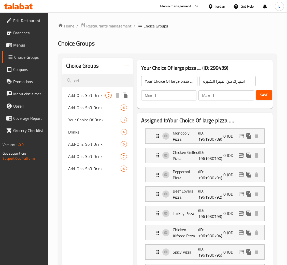
type input "6"
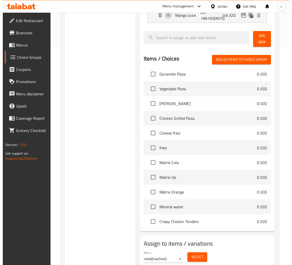
scroll to position [236, 0]
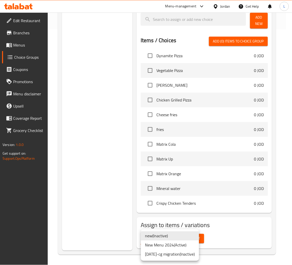
click at [177, 245] on li "New Menu 2024 ( Active )" at bounding box center [170, 244] width 58 height 9
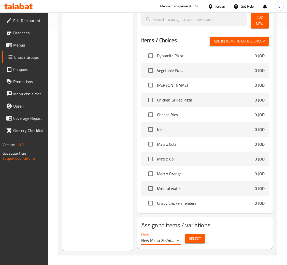
click at [190, 239] on span "Select" at bounding box center [195, 238] width 12 height 6
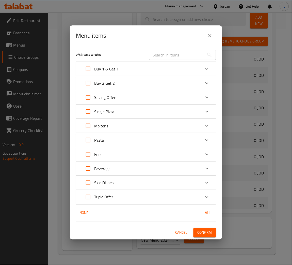
click at [141, 69] on div "Buy 1 & Get 1" at bounding box center [141, 69] width 119 height 12
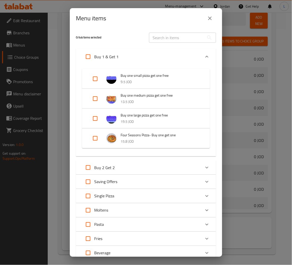
click at [87, 56] on input "Expand" at bounding box center [88, 57] width 12 height 12
checkbox input "true"
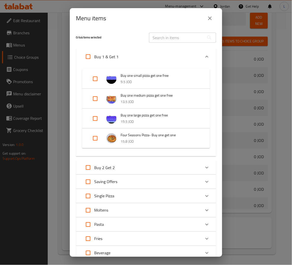
checkbox input "true"
click at [90, 166] on input "Expand" at bounding box center [88, 167] width 12 height 12
checkbox input "true"
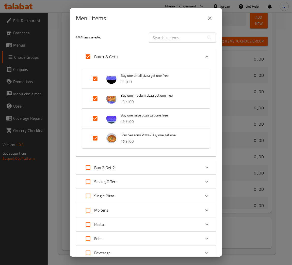
checkbox input "true"
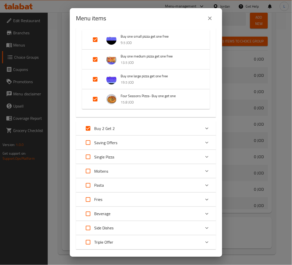
scroll to position [67, 0]
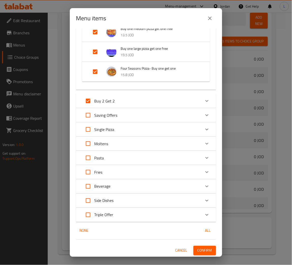
click at [169, 95] on div "Buy 2 Get 2" at bounding box center [141, 101] width 119 height 12
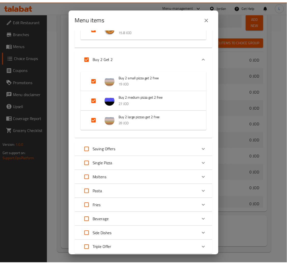
scroll to position [144, 0]
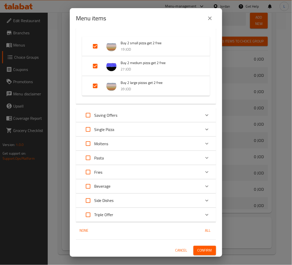
click at [201, 248] on span "Confirm" at bounding box center [205, 250] width 14 height 6
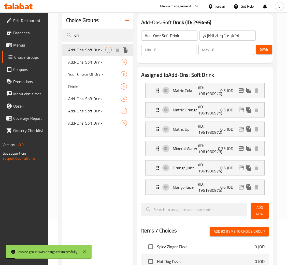
scroll to position [0, 0]
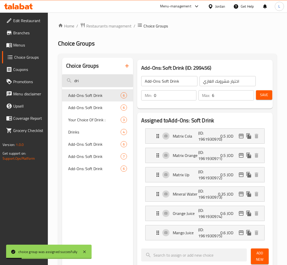
click at [87, 78] on input "dri" at bounding box center [97, 80] width 71 height 13
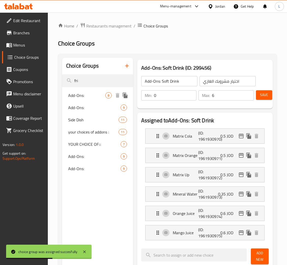
type input "fri"
click at [87, 94] on span "Add-Ons:" at bounding box center [86, 95] width 37 height 6
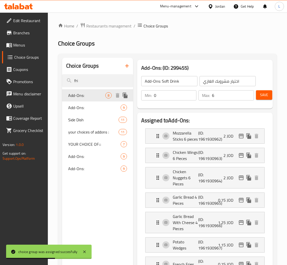
type input "Add-Ons:"
type input "الاضافات:"
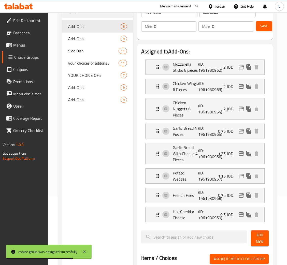
scroll to position [76, 0]
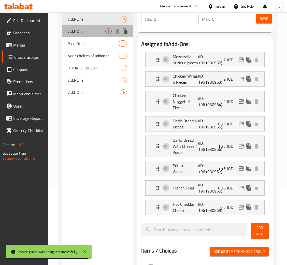
click at [74, 28] on span "Add-Ons:" at bounding box center [86, 31] width 37 height 6
type input "9"
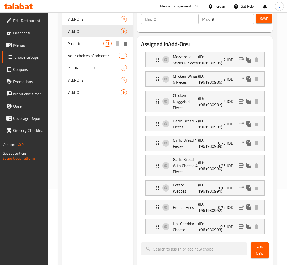
click at [86, 45] on span "Side Dish" at bounding box center [85, 43] width 35 height 6
type input "Side Dish"
type input "طلبات جانبية"
type input "0"
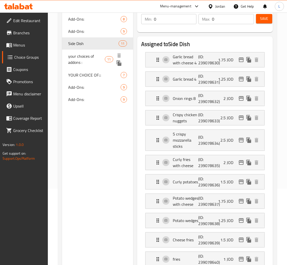
click at [90, 59] on span "your choices of addons :" at bounding box center [86, 59] width 37 height 12
type input "your choices of addons :"
type input "اختيارك من الاضافات:"
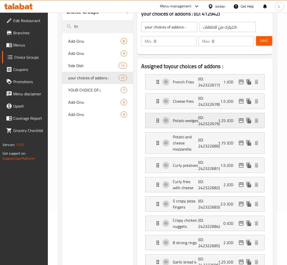
scroll to position [0, 0]
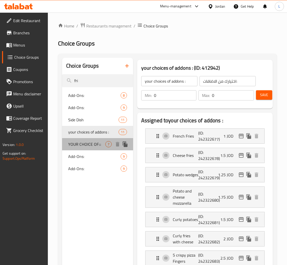
click at [91, 147] on span "YOUR CHOICE OF:::" at bounding box center [86, 144] width 37 height 6
type input "YOUR CHOICE OF:::"
type input "اختيارك من"
type input "1"
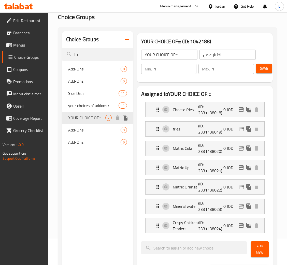
scroll to position [76, 0]
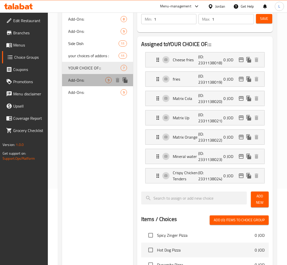
click at [91, 82] on span "Add-Ons:" at bounding box center [86, 80] width 37 height 6
type input "Add-Ons:"
type input "الاضافات:"
type input "0"
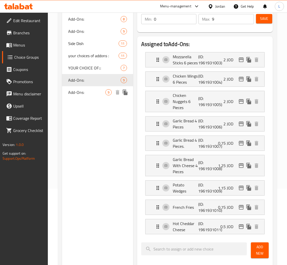
click at [86, 94] on span "Add-Ons:" at bounding box center [86, 92] width 37 height 6
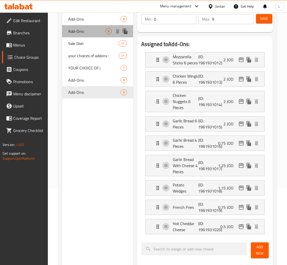
click at [76, 28] on span "Add-Ons:" at bounding box center [86, 31] width 37 height 6
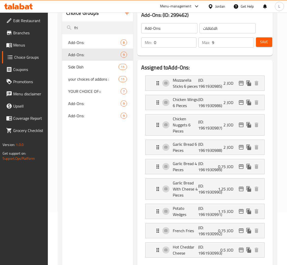
scroll to position [38, 0]
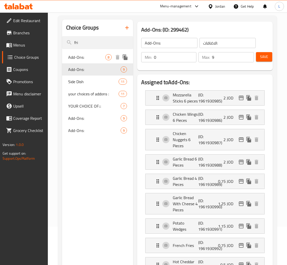
click at [94, 58] on span "Add-Ons:" at bounding box center [86, 57] width 37 height 6
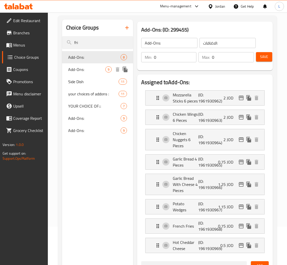
click at [96, 68] on span "Add-Ons:" at bounding box center [86, 69] width 37 height 6
type input "9"
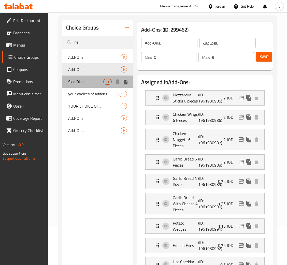
click at [89, 83] on span "Side Dish" at bounding box center [85, 82] width 35 height 6
type input "Side Dish"
type input "طلبات جانبية"
type input "0"
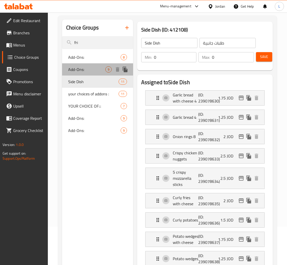
click at [88, 66] on span "Add-Ons:" at bounding box center [86, 69] width 37 height 6
type input "Add-Ons:"
type input "الاضافات:"
type input "9"
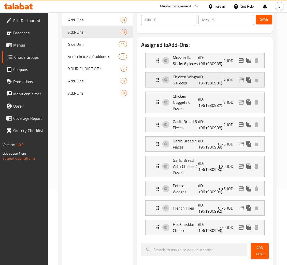
scroll to position [76, 0]
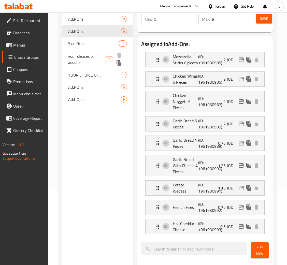
click at [85, 58] on span "your choices of addons :" at bounding box center [86, 59] width 37 height 12
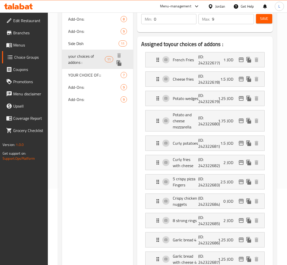
type input "your choices of addons :"
type input "اختيارك من الاضافات:"
type input "0"
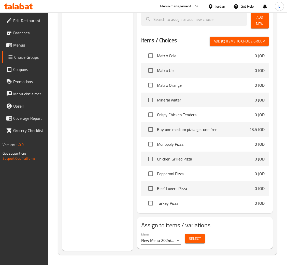
scroll to position [503, 0]
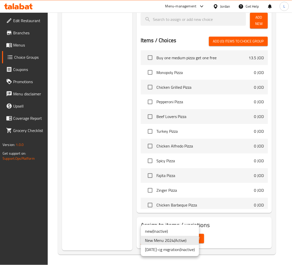
click at [174, 242] on li "New Menu 2024 ( Active )" at bounding box center [170, 240] width 58 height 9
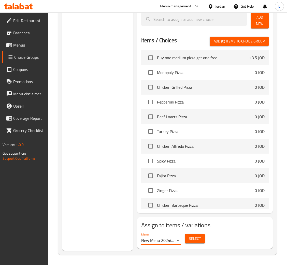
click at [193, 241] on span "Select" at bounding box center [195, 238] width 12 height 6
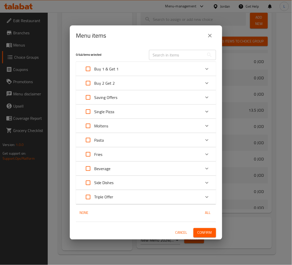
click at [88, 70] on input "Expand" at bounding box center [88, 69] width 12 height 12
checkbox input "true"
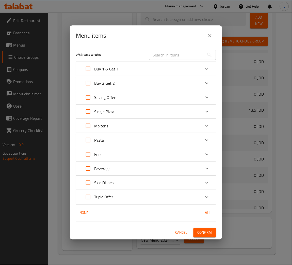
checkbox input "true"
click at [88, 87] on input "Expand" at bounding box center [88, 83] width 12 height 12
checkbox input "true"
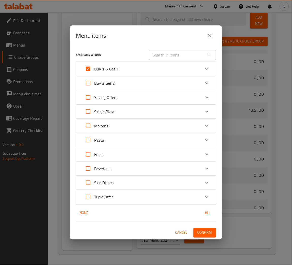
checkbox input "true"
click at [207, 231] on span "Confirm" at bounding box center [205, 232] width 14 height 6
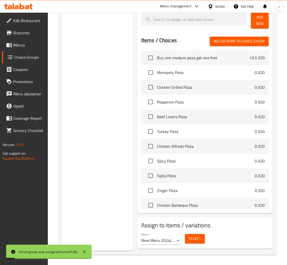
scroll to position [294, 0]
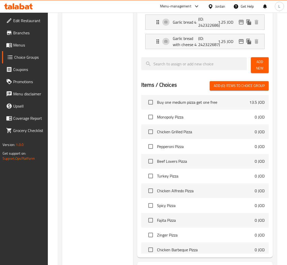
click at [27, 7] on icon at bounding box center [27, 7] width 4 height 4
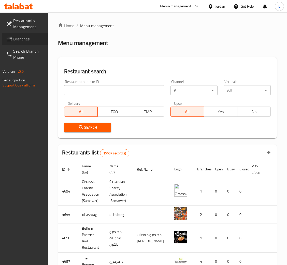
click at [16, 38] on span "Branches" at bounding box center [28, 39] width 30 height 6
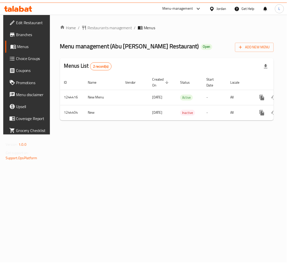
scroll to position [0, 29]
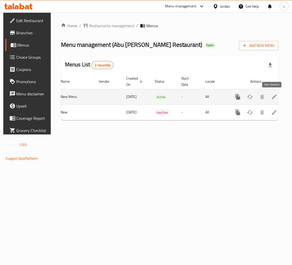
click at [275, 93] on link "enhanced table" at bounding box center [275, 97] width 12 height 12
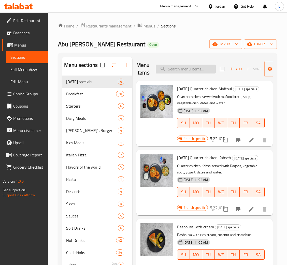
click at [197, 72] on input "search" at bounding box center [186, 69] width 60 height 9
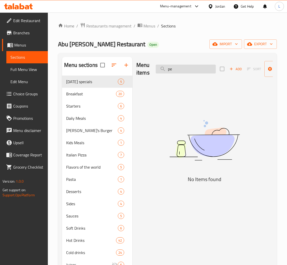
type input "p"
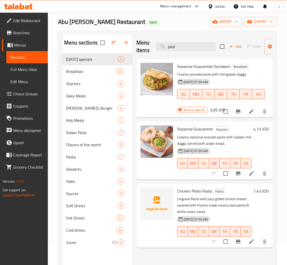
scroll to position [38, 0]
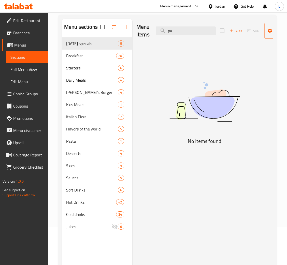
type input "p"
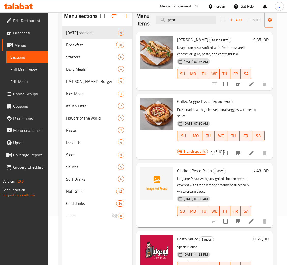
scroll to position [34, 0]
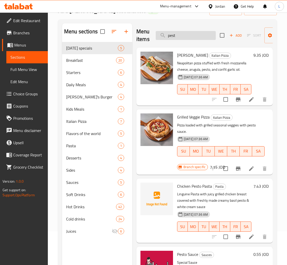
click at [185, 36] on input "pest" at bounding box center [186, 35] width 60 height 9
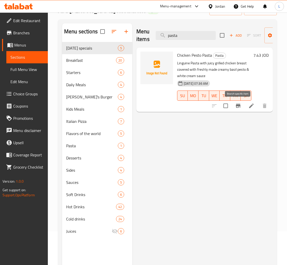
type input "pasta"
click at [235, 105] on icon "Branch-specific-item" at bounding box center [238, 106] width 6 height 6
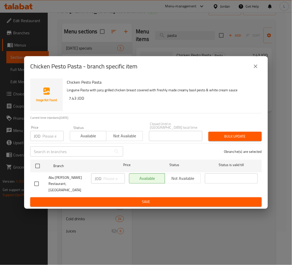
click at [47, 138] on input "number" at bounding box center [52, 136] width 21 height 10
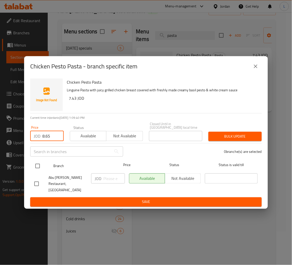
type input "8.65"
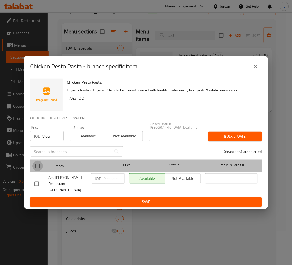
click at [36, 167] on input "checkbox" at bounding box center [37, 166] width 11 height 11
checkbox input "true"
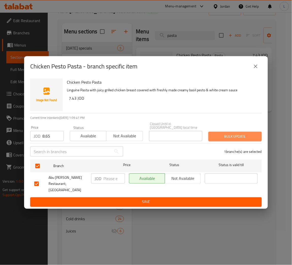
click at [222, 139] on span "Bulk update" at bounding box center [235, 136] width 45 height 6
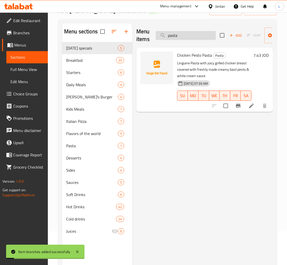
click at [190, 39] on input "pasta" at bounding box center [186, 35] width 60 height 9
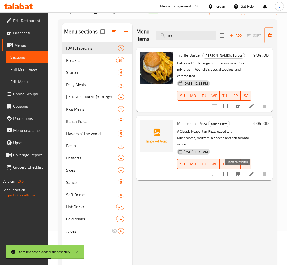
type input "mush"
click at [234, 172] on button "Branch-specific-item" at bounding box center [238, 174] width 12 height 12
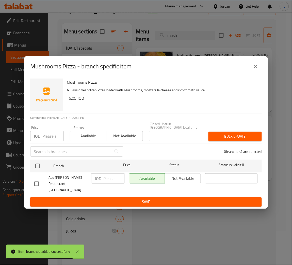
click at [48, 137] on input "number" at bounding box center [52, 136] width 21 height 10
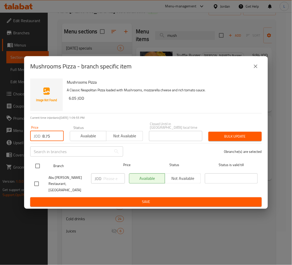
type input "8.75"
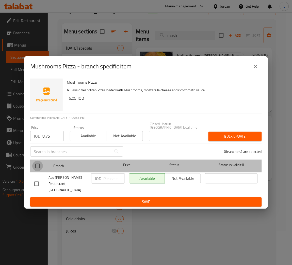
click at [40, 167] on input "checkbox" at bounding box center [37, 166] width 11 height 11
checkbox input "true"
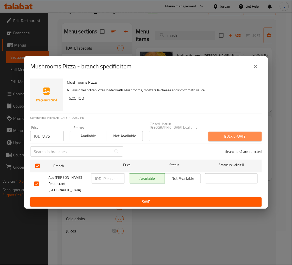
click at [228, 138] on span "Bulk update" at bounding box center [235, 136] width 45 height 6
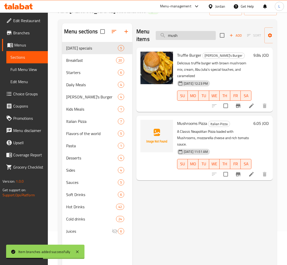
click at [188, 38] on input "mush" at bounding box center [186, 35] width 60 height 9
type input "n"
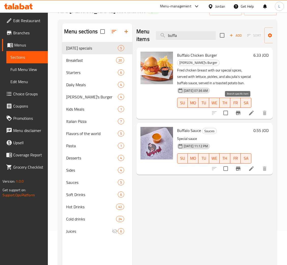
type input "buffa"
click at [236, 110] on icon "Branch-specific-item" at bounding box center [238, 113] width 6 height 6
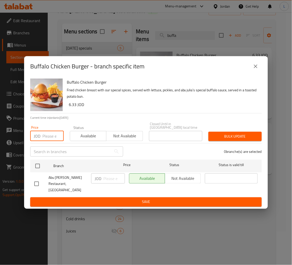
click at [44, 134] on input "number" at bounding box center [52, 136] width 21 height 10
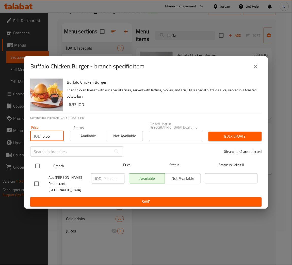
type input "6.55"
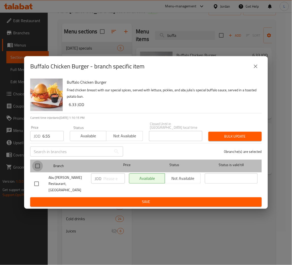
click at [37, 167] on input "checkbox" at bounding box center [37, 166] width 11 height 11
checkbox input "true"
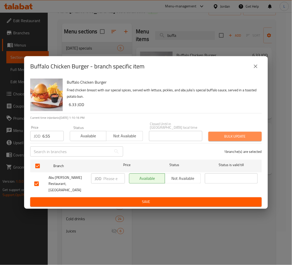
click at [214, 138] on span "Bulk update" at bounding box center [235, 136] width 45 height 6
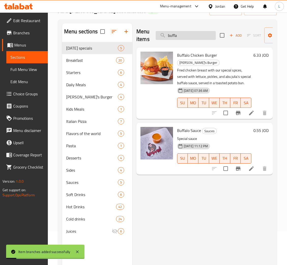
click at [172, 35] on input "buffa" at bounding box center [186, 35] width 60 height 9
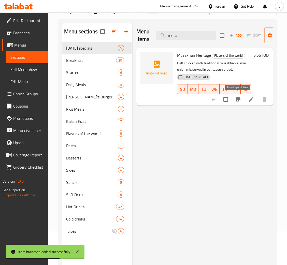
type input "musa"
click at [239, 101] on icon "Branch-specific-item" at bounding box center [238, 99] width 6 height 6
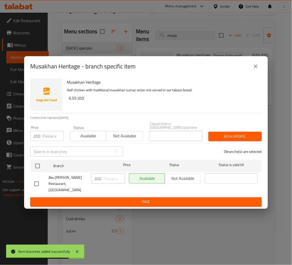
click at [42, 136] on div "JOD Price" at bounding box center [47, 136] width 34 height 10
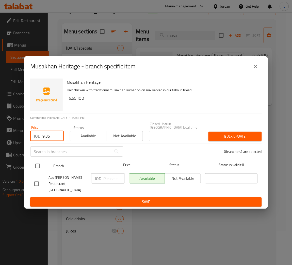
type input "9.35"
click at [39, 167] on input "checkbox" at bounding box center [37, 166] width 11 height 11
checkbox input "true"
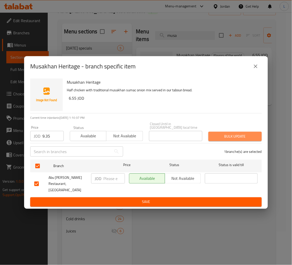
click at [230, 138] on span "Bulk update" at bounding box center [235, 136] width 45 height 6
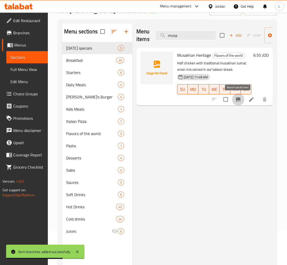
click at [239, 99] on icon "Branch-specific-item" at bounding box center [238, 99] width 5 height 4
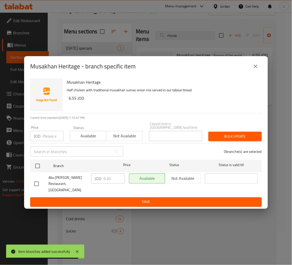
click at [254, 69] on icon "close" at bounding box center [256, 66] width 6 height 6
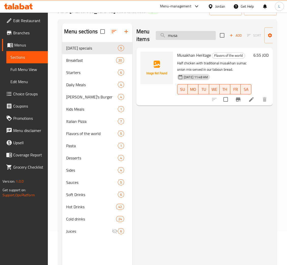
click at [183, 39] on input "musa" at bounding box center [186, 35] width 60 height 9
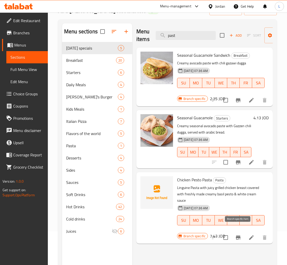
click at [238, 234] on icon "Branch-specific-item" at bounding box center [238, 237] width 6 height 6
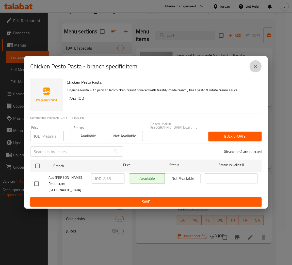
click at [254, 68] on button "close" at bounding box center [256, 66] width 12 height 12
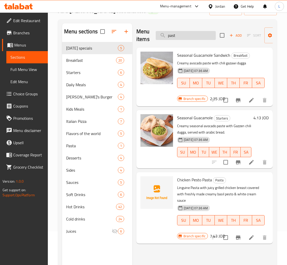
click at [196, 36] on input "past" at bounding box center [186, 35] width 60 height 9
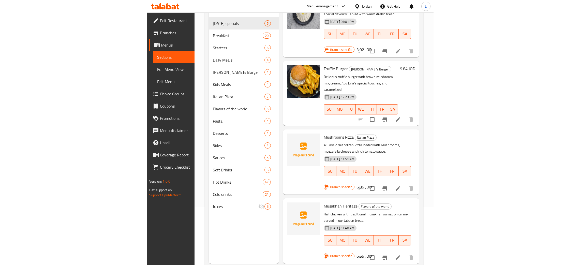
scroll to position [72, 0]
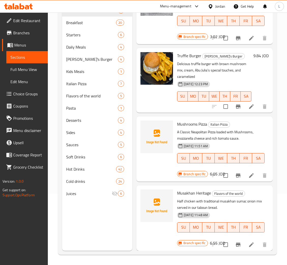
type input "mus"
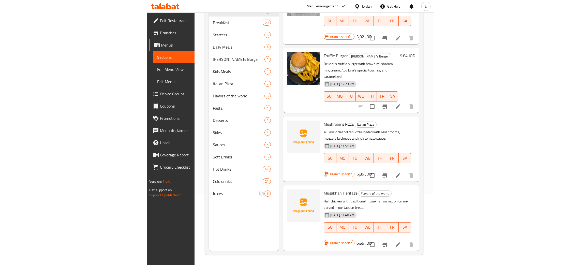
scroll to position [0, 0]
